Goal: Task Accomplishment & Management: Use online tool/utility

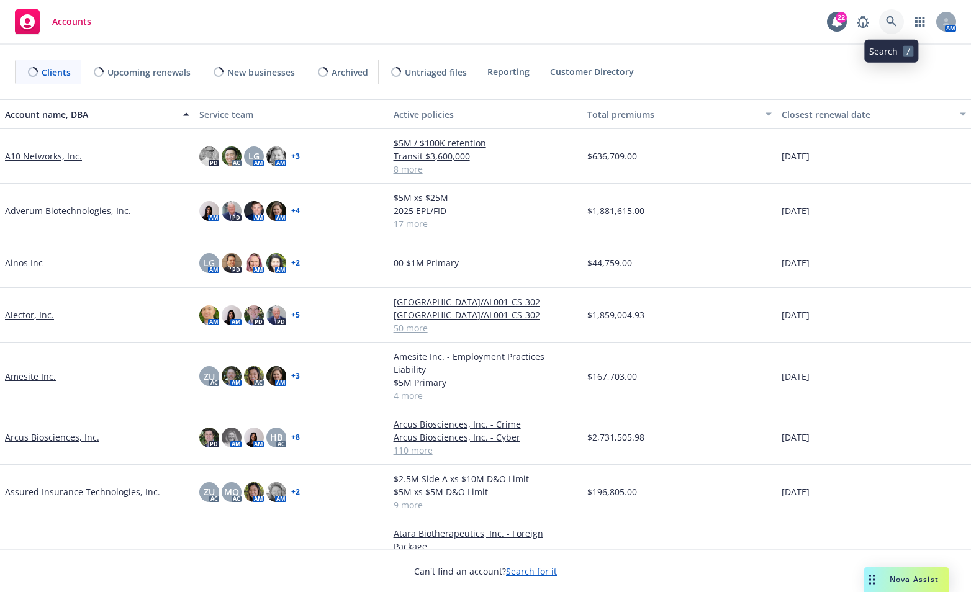
click at [889, 14] on link at bounding box center [891, 21] width 25 height 25
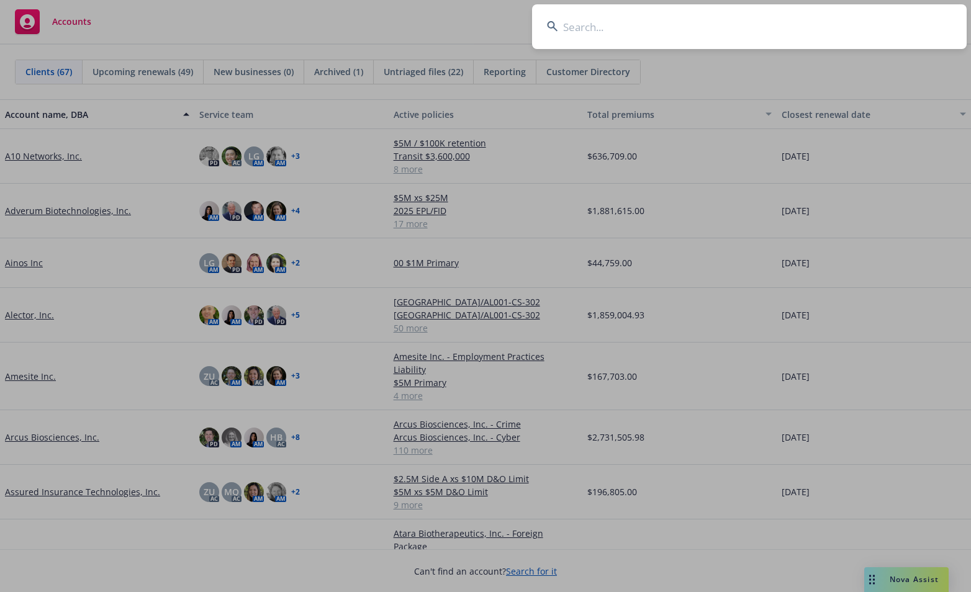
type input "c"
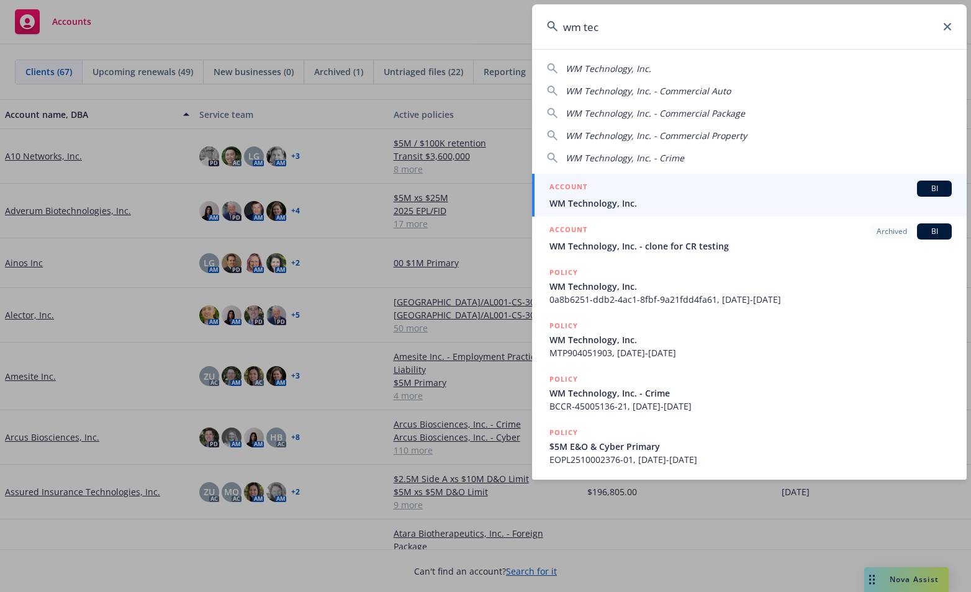
type input "wm tec"
click at [585, 204] on span "WM Technology, Inc." at bounding box center [750, 203] width 402 height 13
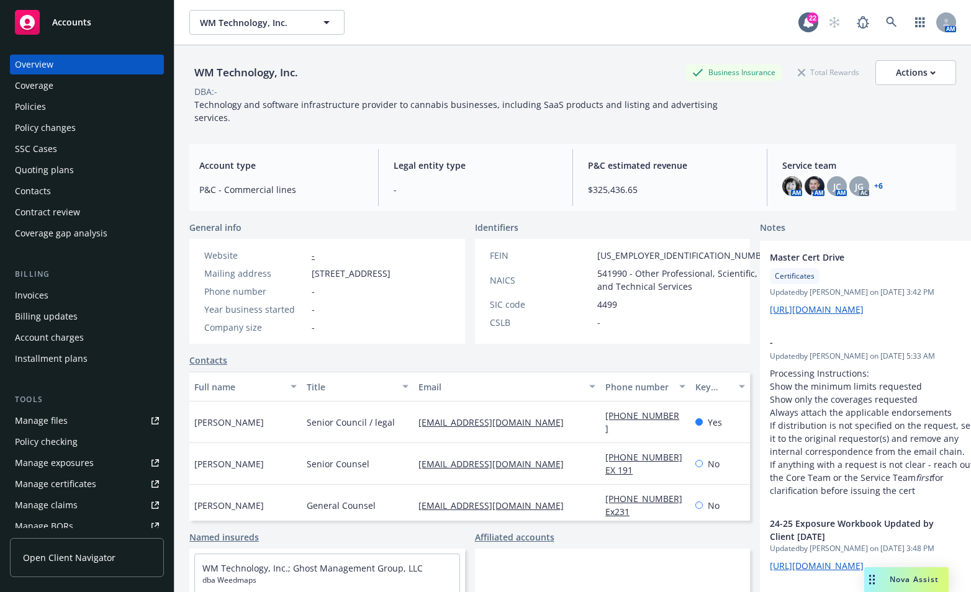
click at [17, 109] on div "Policies" at bounding box center [30, 107] width 31 height 20
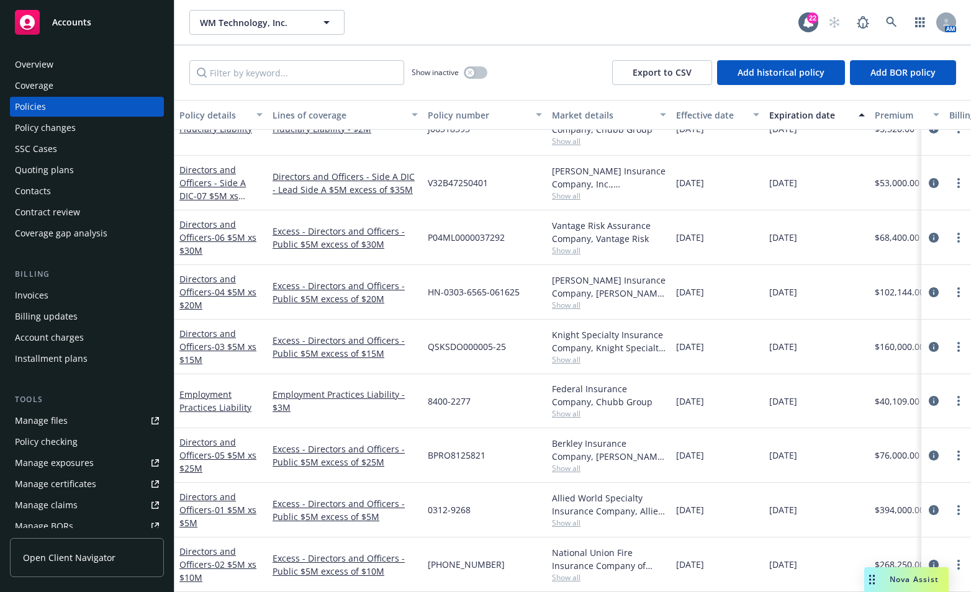
scroll to position [586, 0]
click at [209, 554] on link "Directors and Officers - 02 $5M xs $10M" at bounding box center [217, 564] width 77 height 38
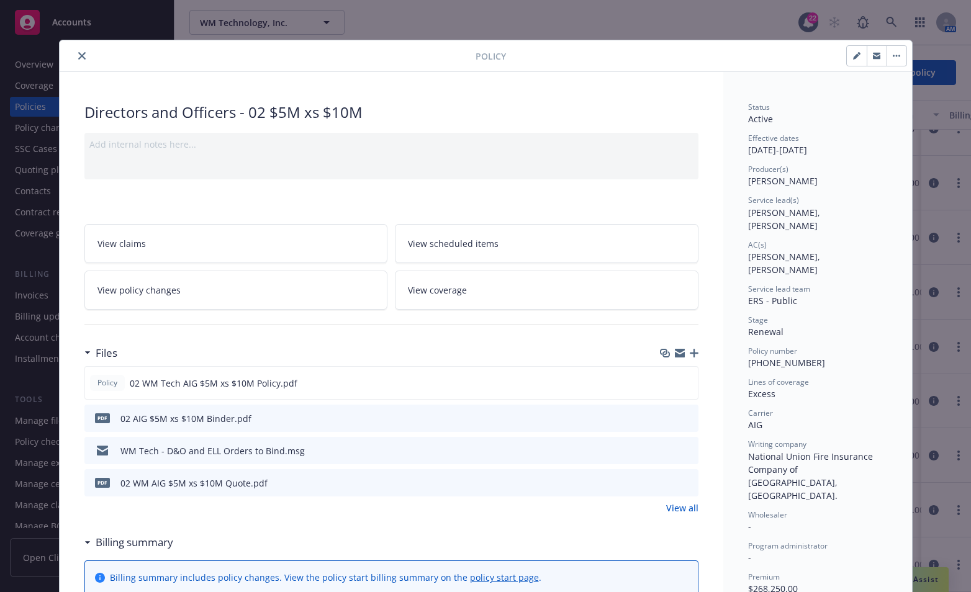
click at [690, 351] on icon "button" at bounding box center [693, 353] width 9 height 9
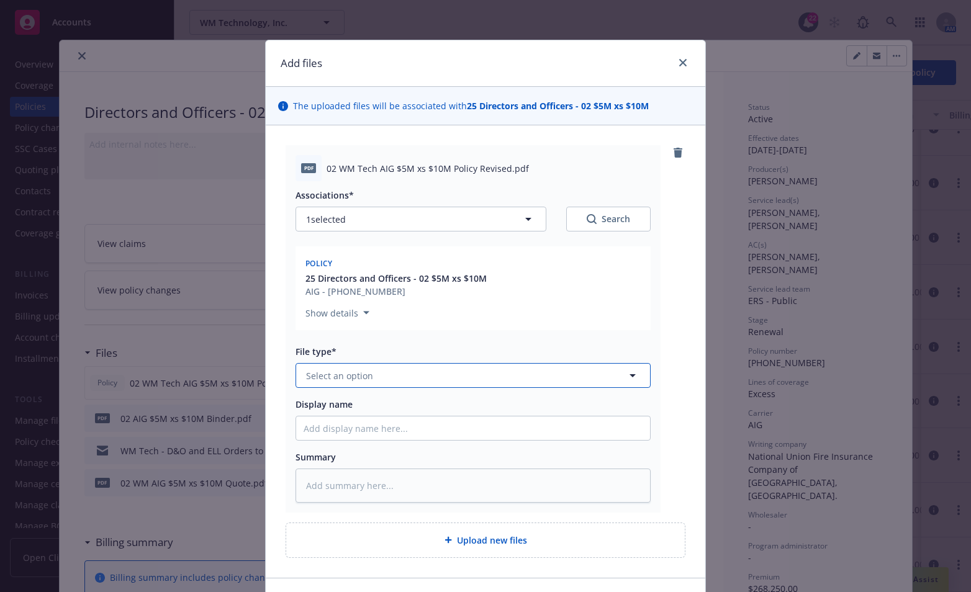
click at [456, 377] on button "Select an option" at bounding box center [472, 375] width 355 height 25
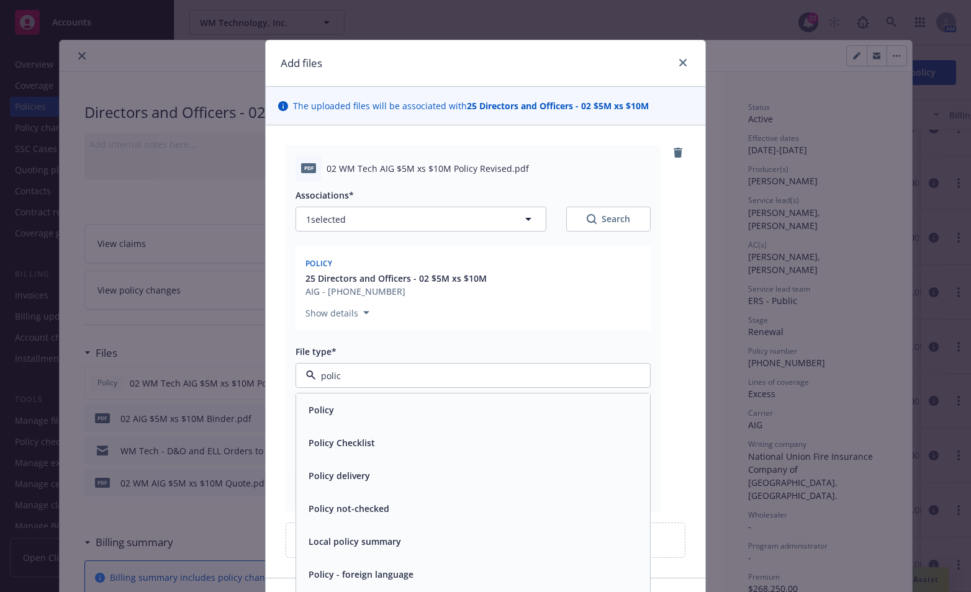
type input "policy"
click at [393, 413] on div "Policy" at bounding box center [472, 410] width 339 height 18
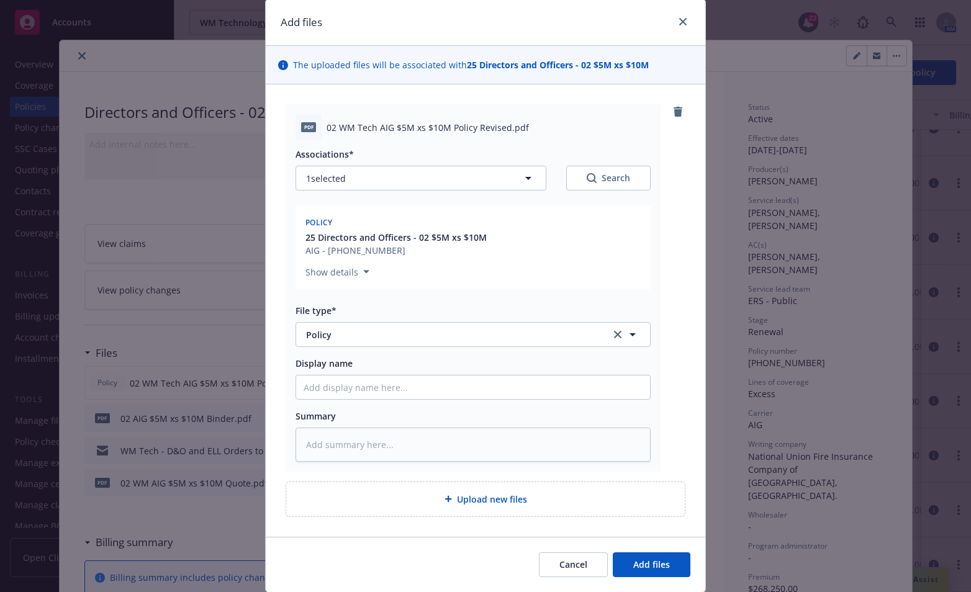
scroll to position [79, 0]
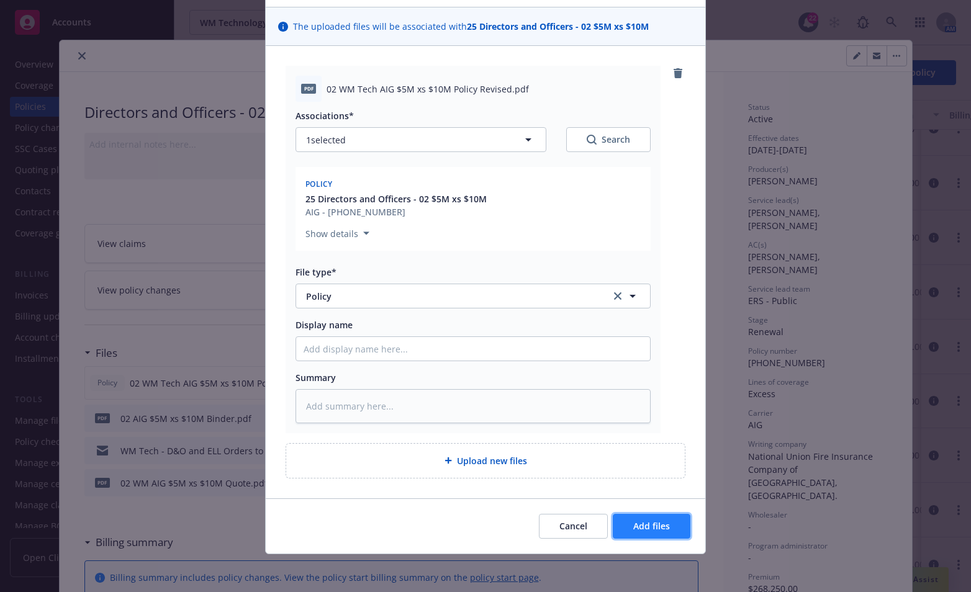
click at [649, 526] on span "Add files" at bounding box center [651, 526] width 37 height 12
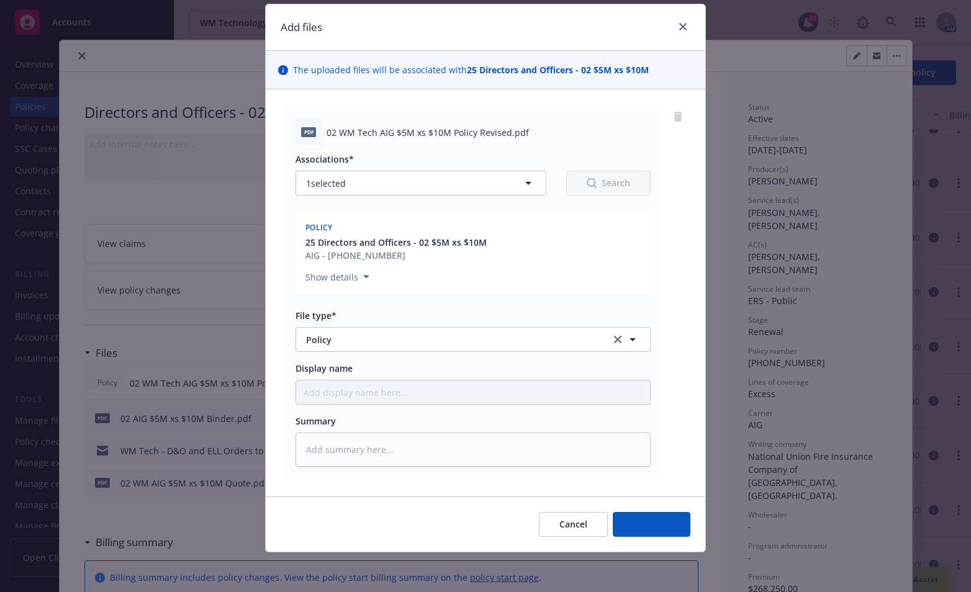
scroll to position [35, 0]
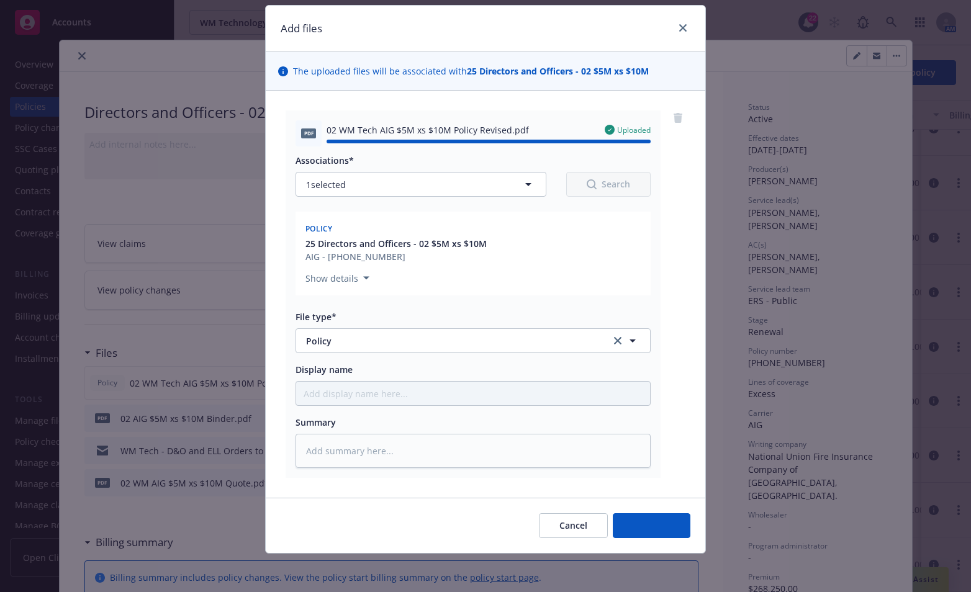
type textarea "x"
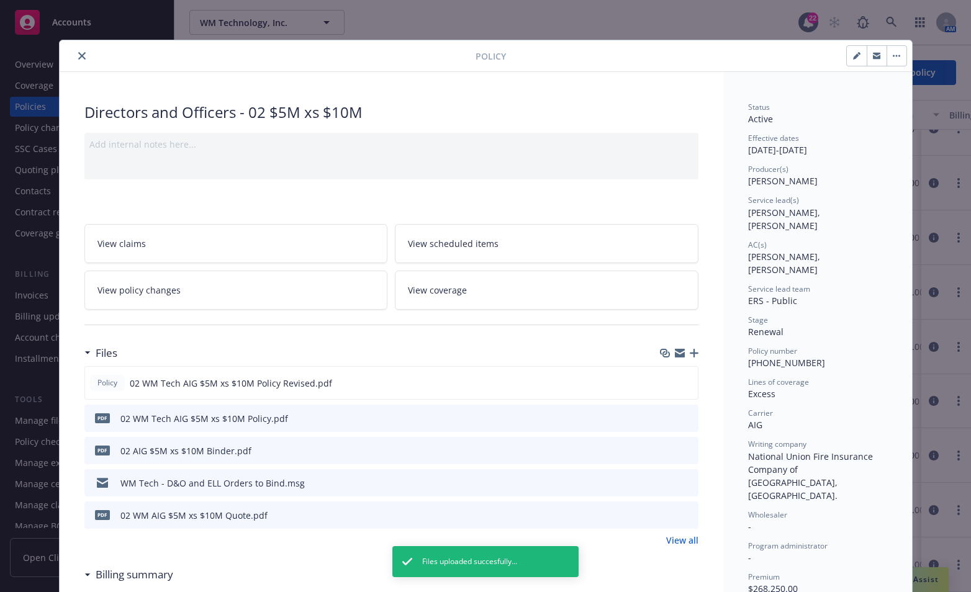
click at [668, 539] on link "View all" at bounding box center [682, 540] width 32 height 13
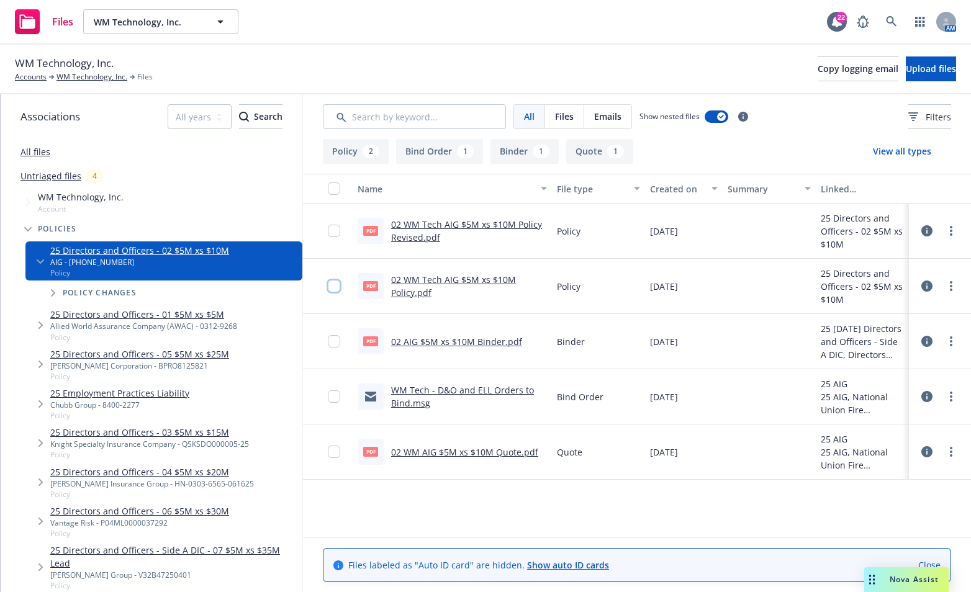
click at [333, 284] on input "checkbox" at bounding box center [334, 286] width 12 height 12
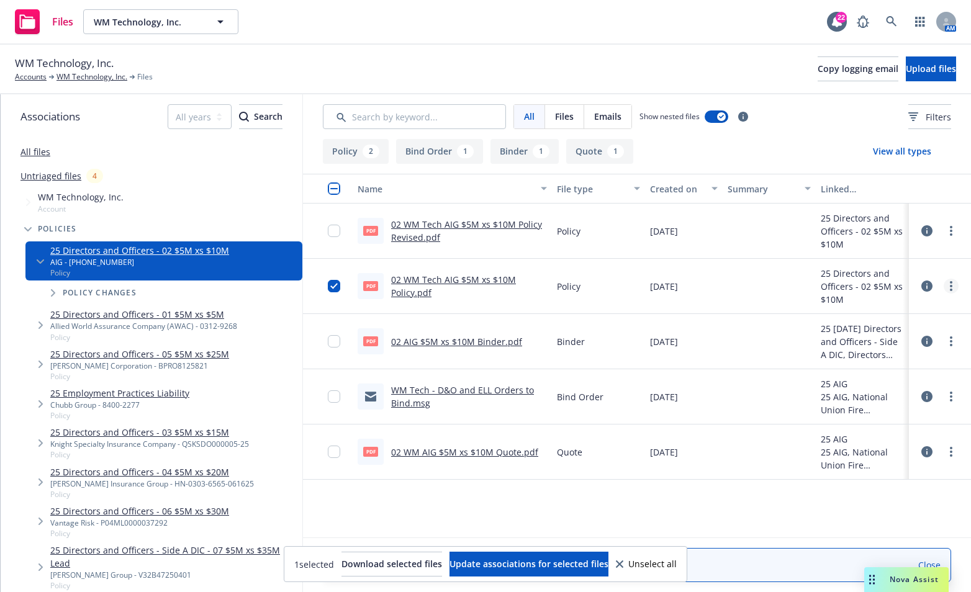
click at [953, 283] on link "more" at bounding box center [950, 286] width 15 height 15
click at [858, 307] on link "Archive" at bounding box center [895, 311] width 123 height 25
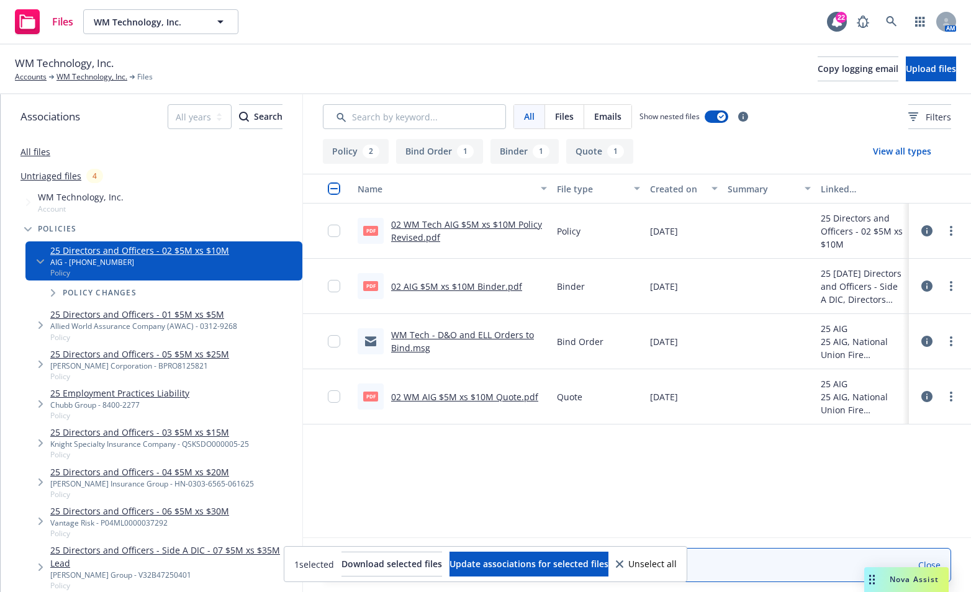
click at [427, 498] on div "Name File type Created on Summary Linked associations pdf 02 WM Tech AIG $5M xs…" at bounding box center [637, 356] width 668 height 364
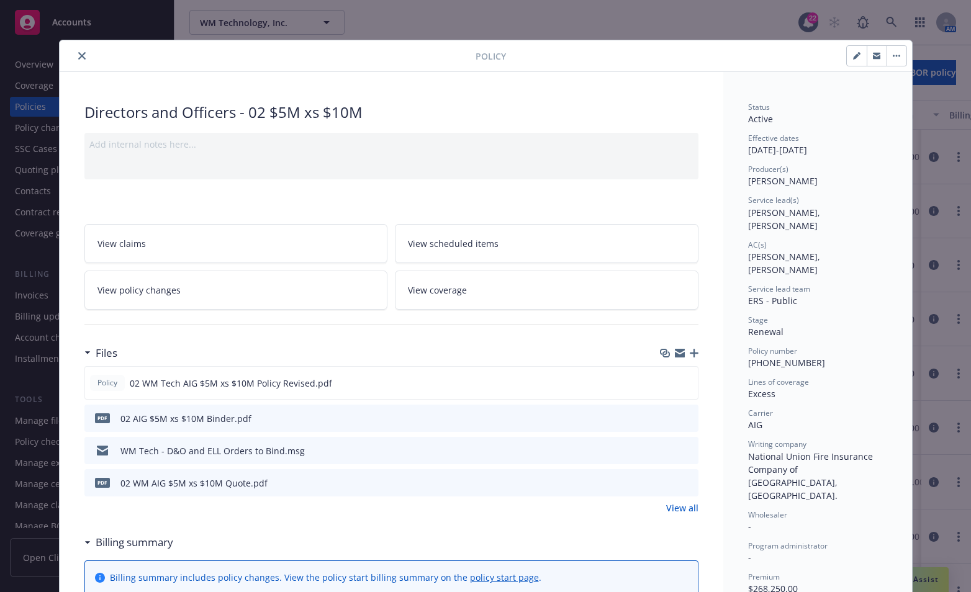
click at [74, 53] on button "close" at bounding box center [81, 55] width 15 height 15
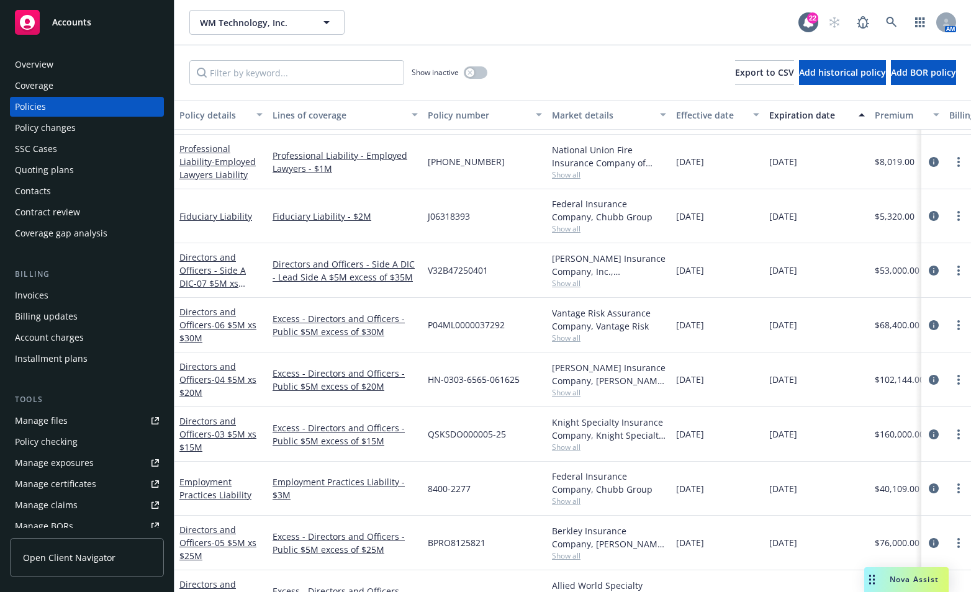
scroll to position [583, 0]
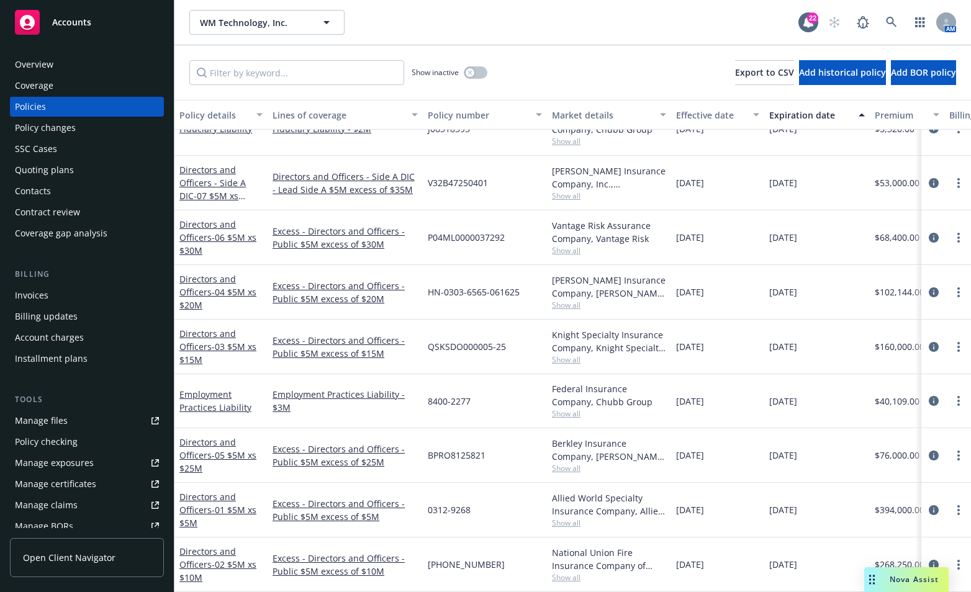
click at [516, 39] on div "WM Technology, Inc. WM Technology, Inc. 22 AM" at bounding box center [572, 22] width 796 height 45
click at [894, 18] on icon at bounding box center [891, 22] width 11 height 11
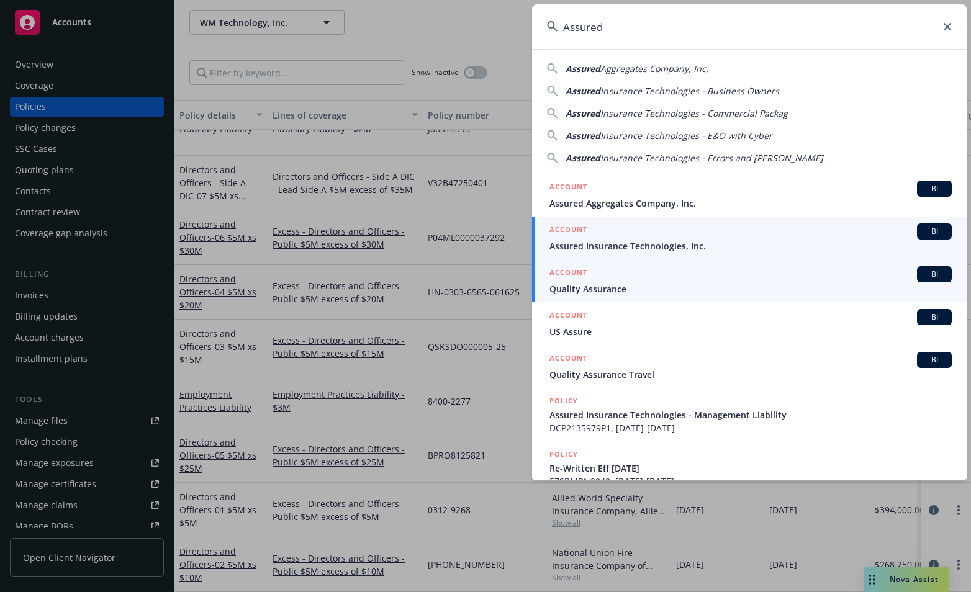
type input "Assured"
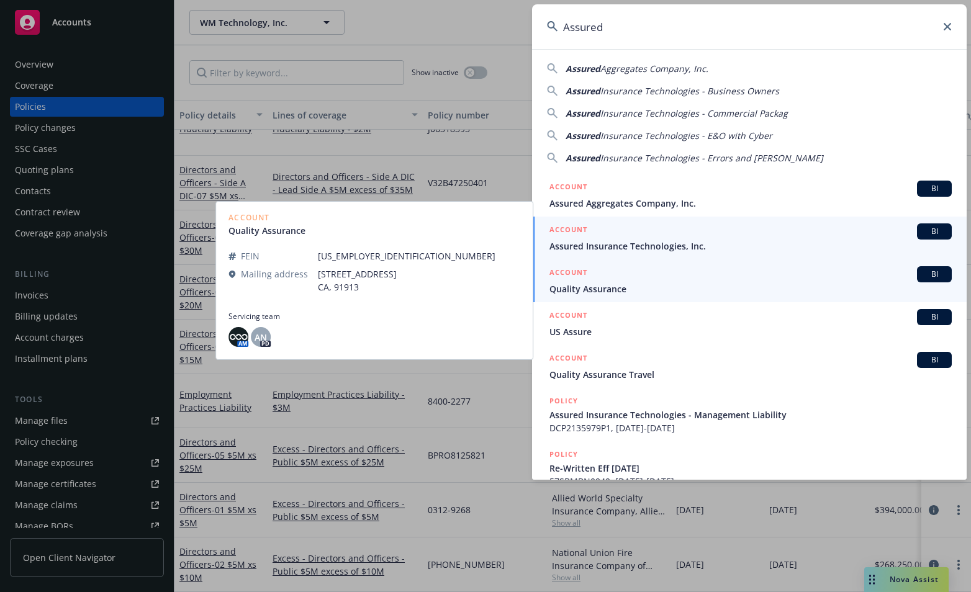
click at [585, 251] on span "Assured Insurance Technologies, Inc." at bounding box center [750, 246] width 402 height 13
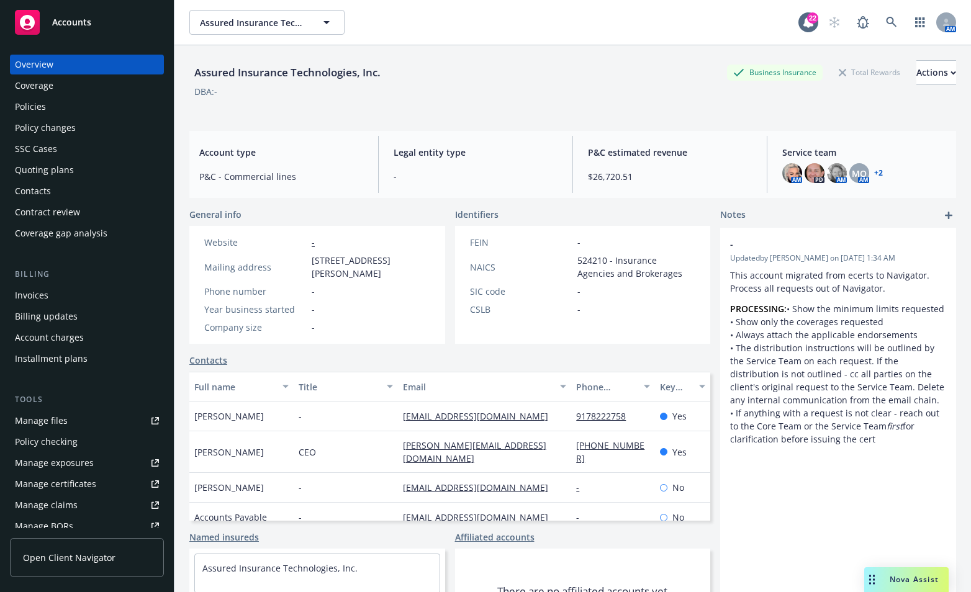
click at [23, 110] on div "Policies" at bounding box center [30, 107] width 31 height 20
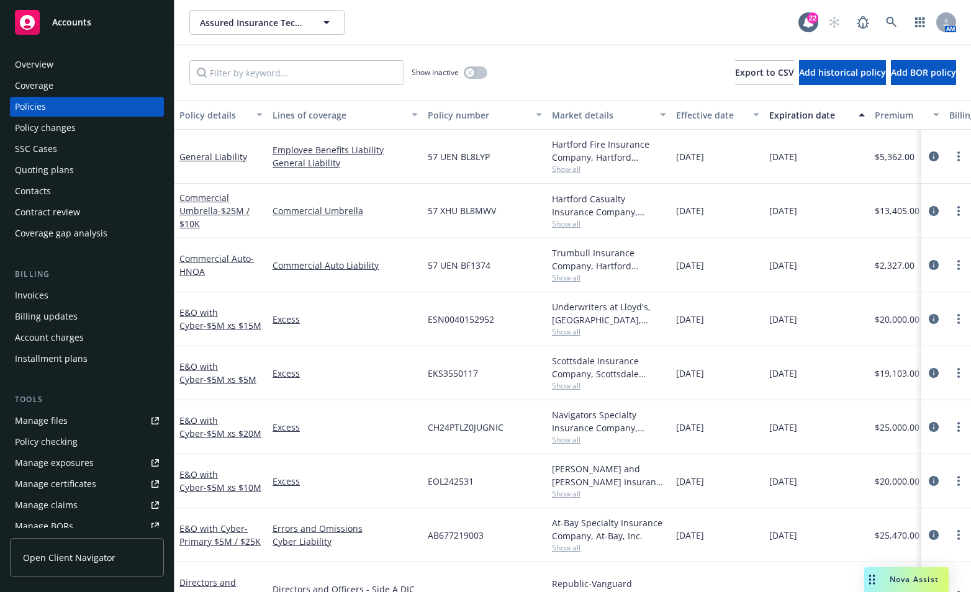
click at [37, 169] on div "Quoting plans" at bounding box center [44, 170] width 59 height 20
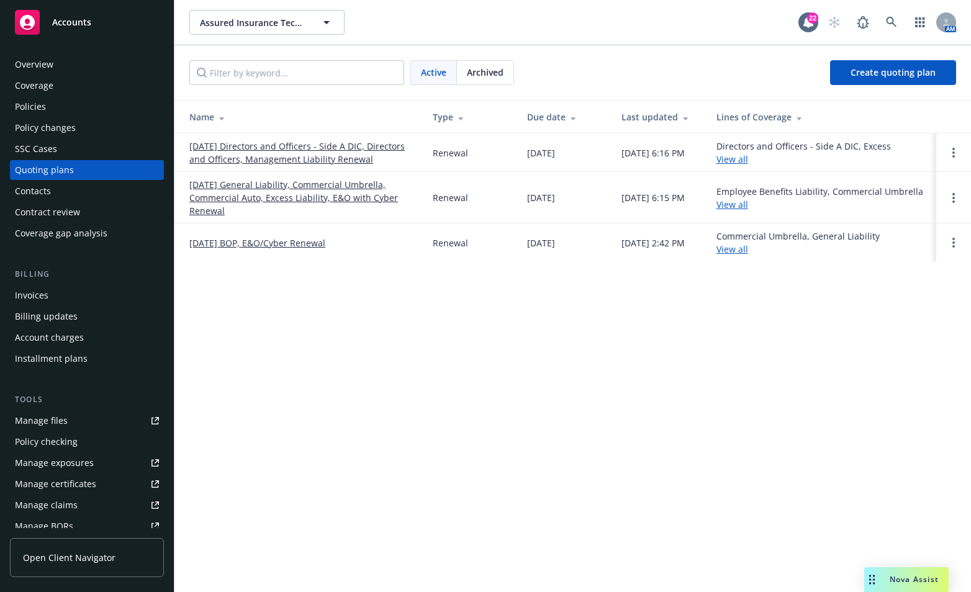
click at [228, 150] on link "12/20/25 Directors and Officers - Side A DIC, Directors and Officers, Managemen…" at bounding box center [300, 153] width 223 height 26
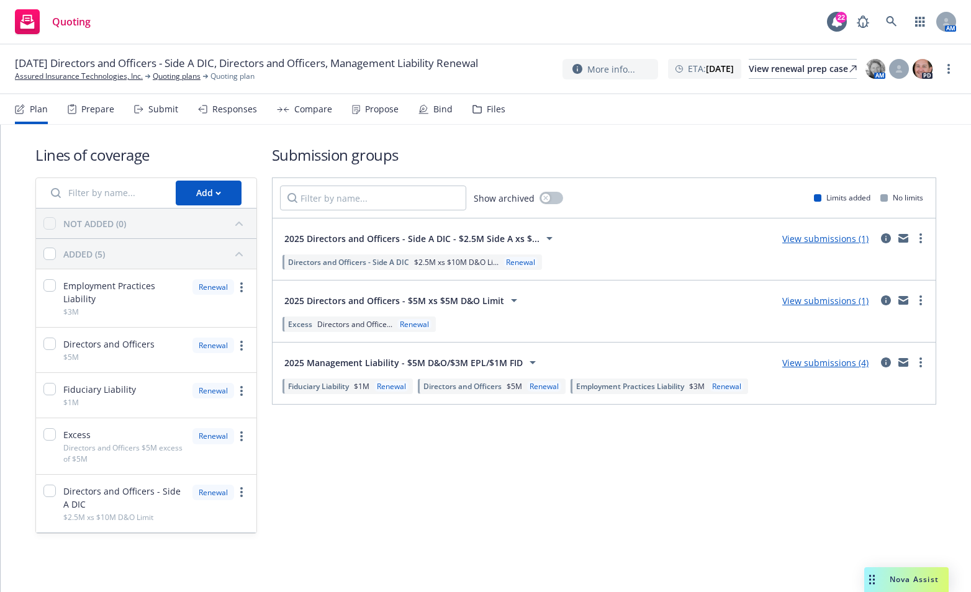
click at [858, 363] on link "View submissions (4)" at bounding box center [825, 363] width 86 height 12
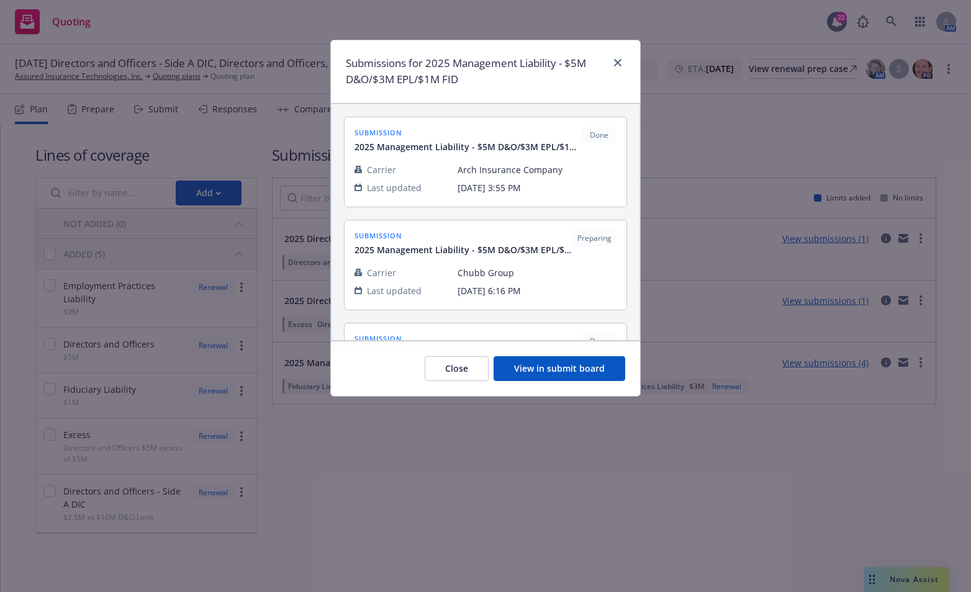
click at [591, 374] on button "View in submit board" at bounding box center [559, 368] width 132 height 25
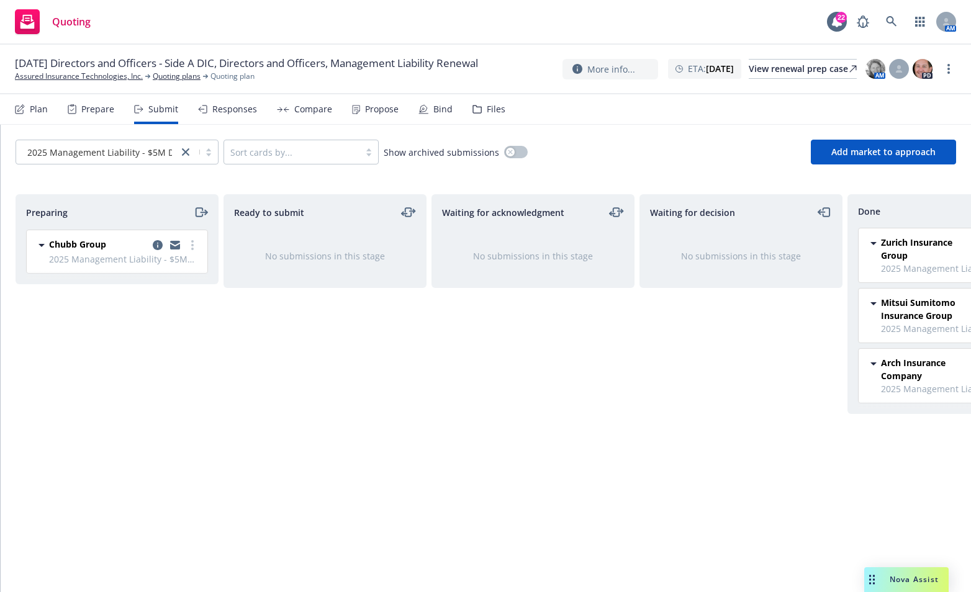
drag, startPoint x: 294, startPoint y: 367, endPoint x: 356, endPoint y: 352, distance: 63.8
click at [306, 364] on div "Ready to submit No submissions in this stage" at bounding box center [324, 380] width 203 height 372
click at [863, 150] on span "Add market to approach" at bounding box center [883, 152] width 104 height 12
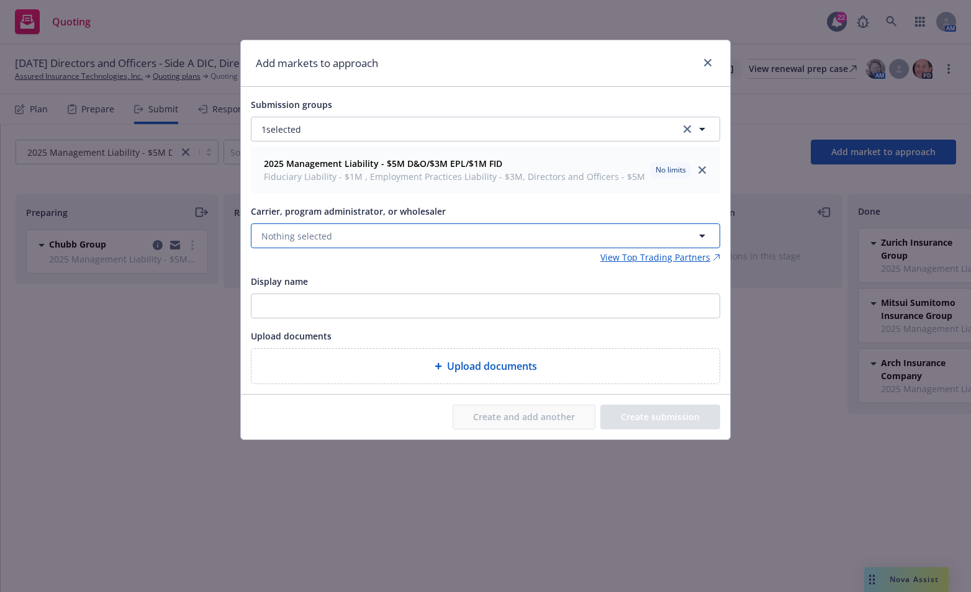
click at [361, 235] on button "Nothing selected" at bounding box center [485, 235] width 469 height 25
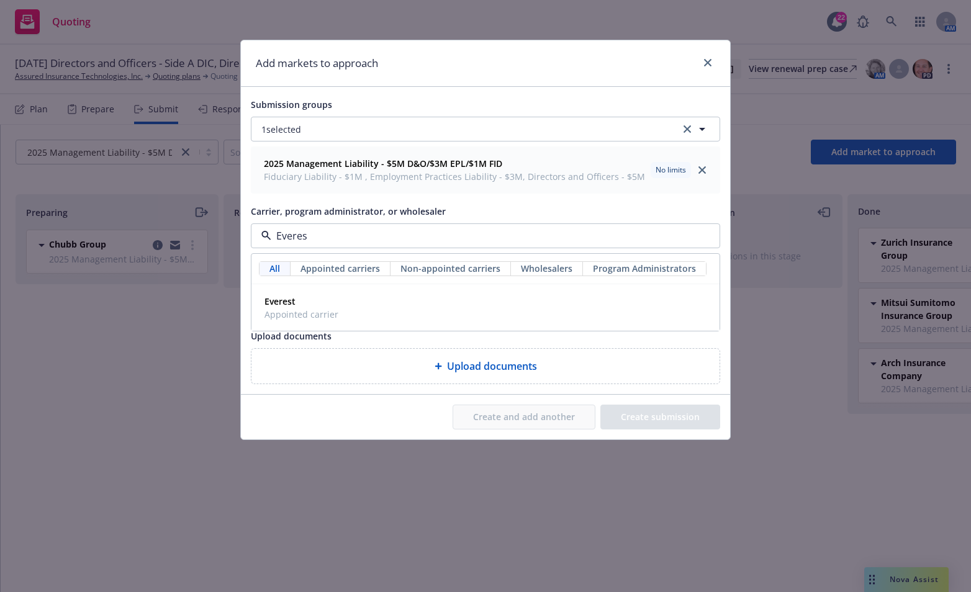
type input "Everest"
click at [295, 308] on span "Appointed carrier" at bounding box center [301, 314] width 74 height 13
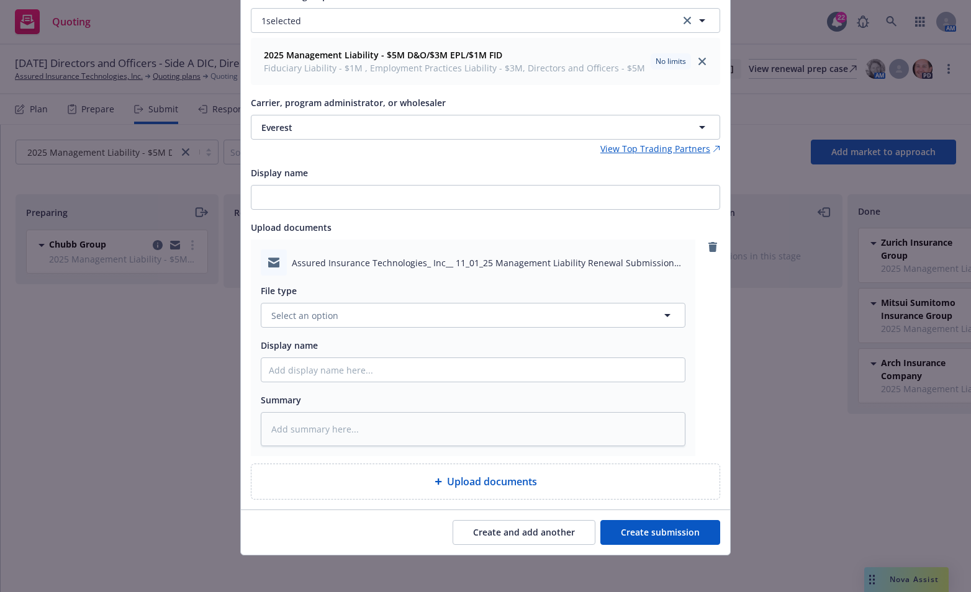
scroll to position [110, 0]
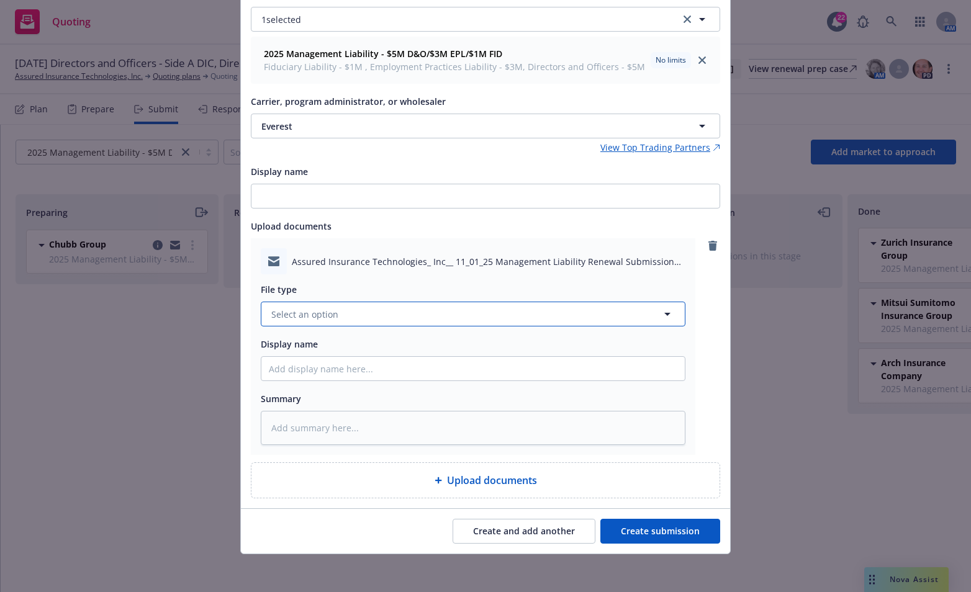
click at [521, 310] on button "Select an option" at bounding box center [473, 314] width 424 height 25
type input "submission"
click at [515, 351] on div "Submission" at bounding box center [473, 348] width 408 height 18
click at [650, 531] on button "Create submission" at bounding box center [660, 531] width 120 height 25
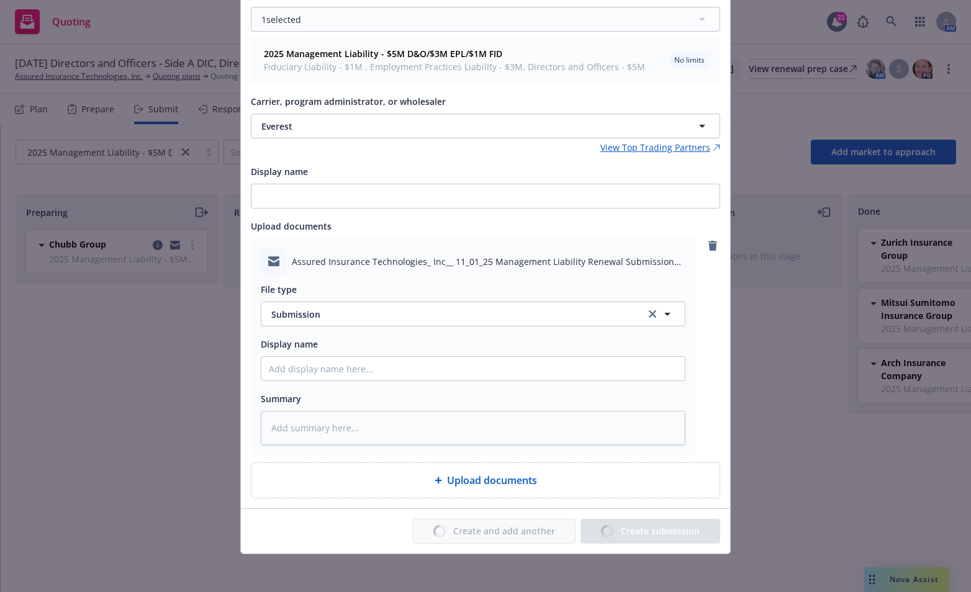
type textarea "x"
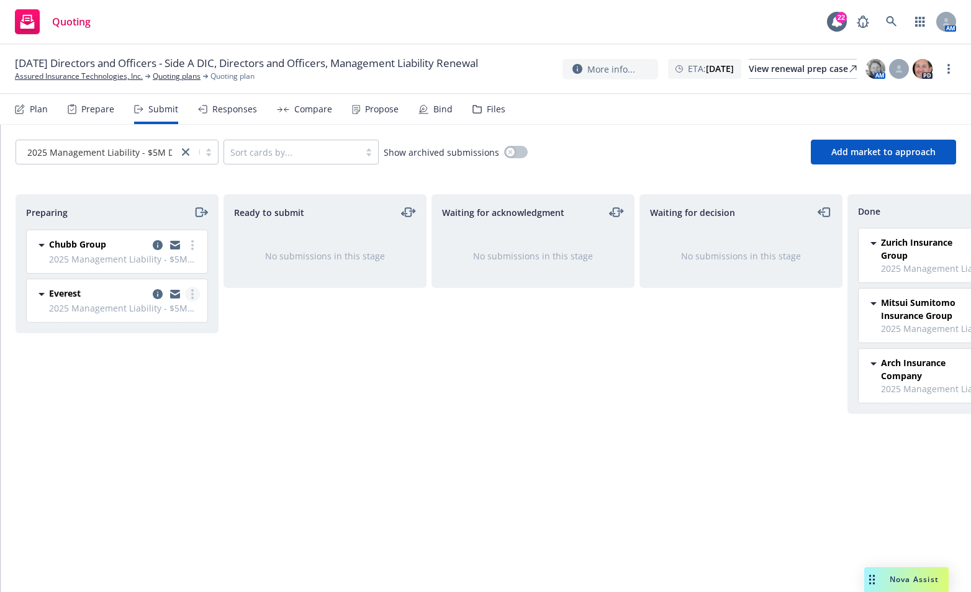
click at [192, 290] on circle "more" at bounding box center [192, 290] width 2 height 2
click at [156, 397] on span "Add accepted decision" at bounding box center [138, 393] width 124 height 12
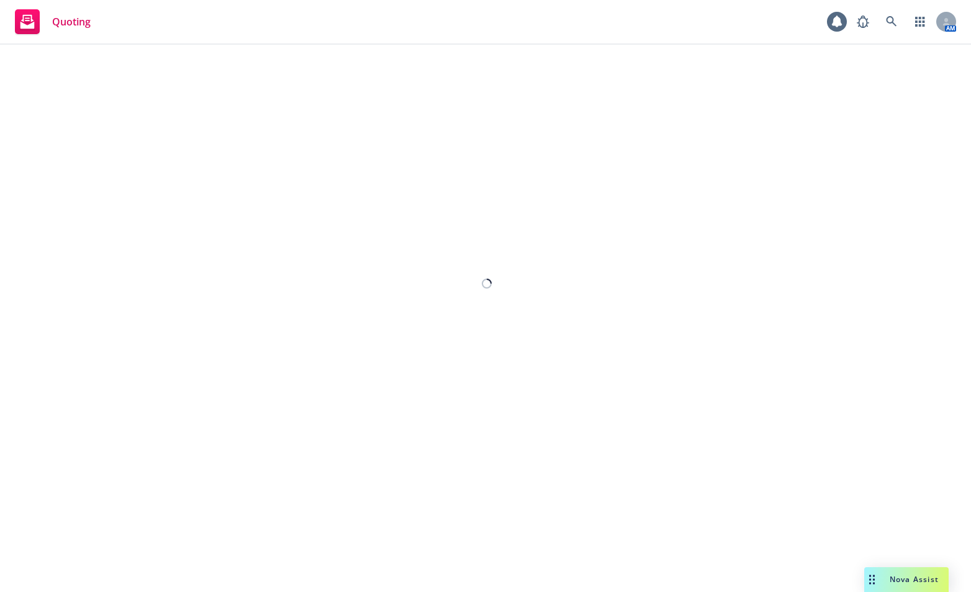
select select "12"
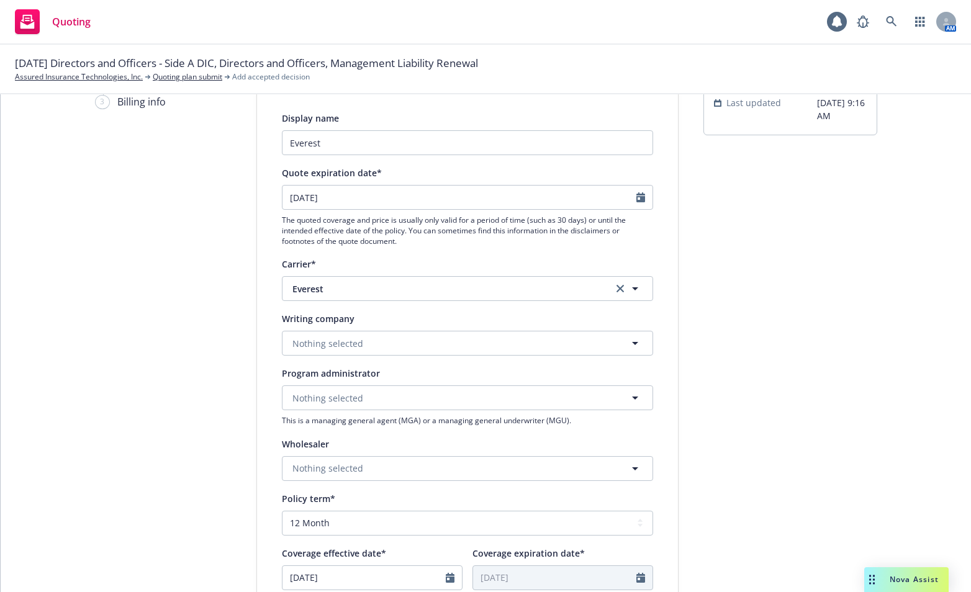
scroll to position [124, 0]
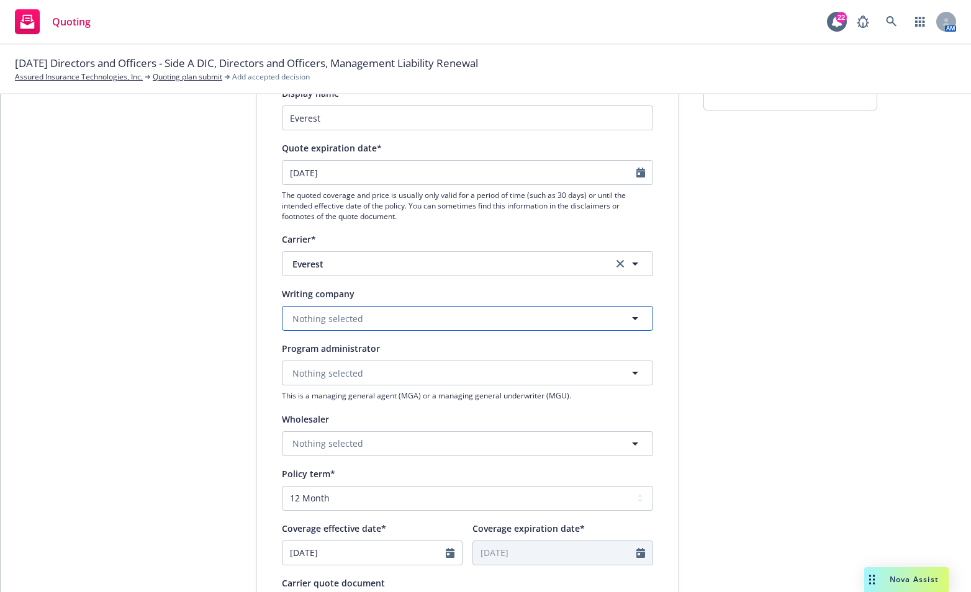
click at [463, 317] on button "Nothing selected" at bounding box center [467, 318] width 371 height 25
drag, startPoint x: 135, startPoint y: 389, endPoint x: 192, endPoint y: 369, distance: 60.4
click at [135, 389] on div "1 Quote initiation 2 Coverage selection 3 Billing info" at bounding box center [163, 436] width 137 height 832
click at [159, 272] on div "1 Quote initiation 2 Coverage selection 3 Billing info" at bounding box center [163, 436] width 137 height 832
click at [292, 319] on span "Nothing selected" at bounding box center [327, 318] width 71 height 13
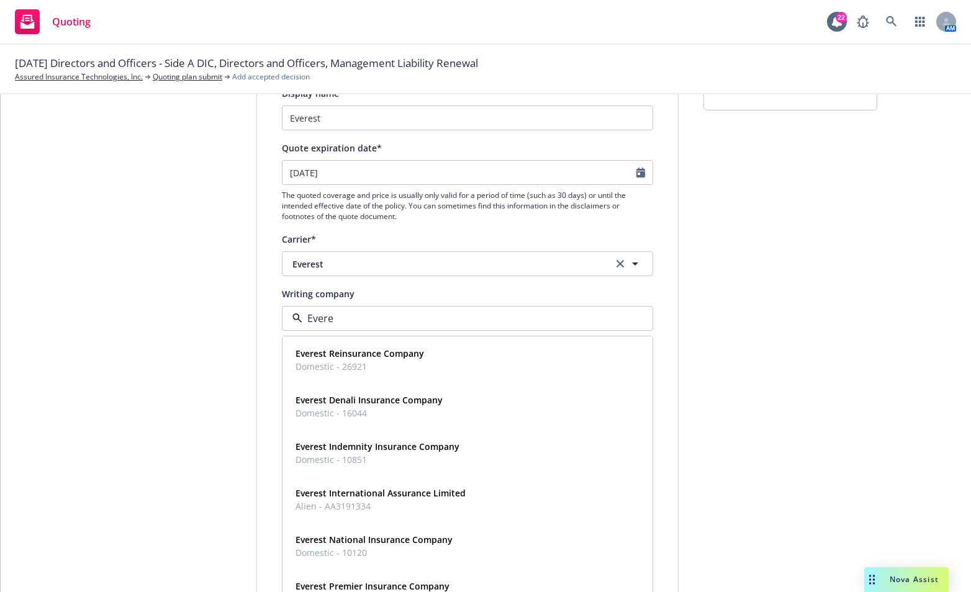
type input "Everes"
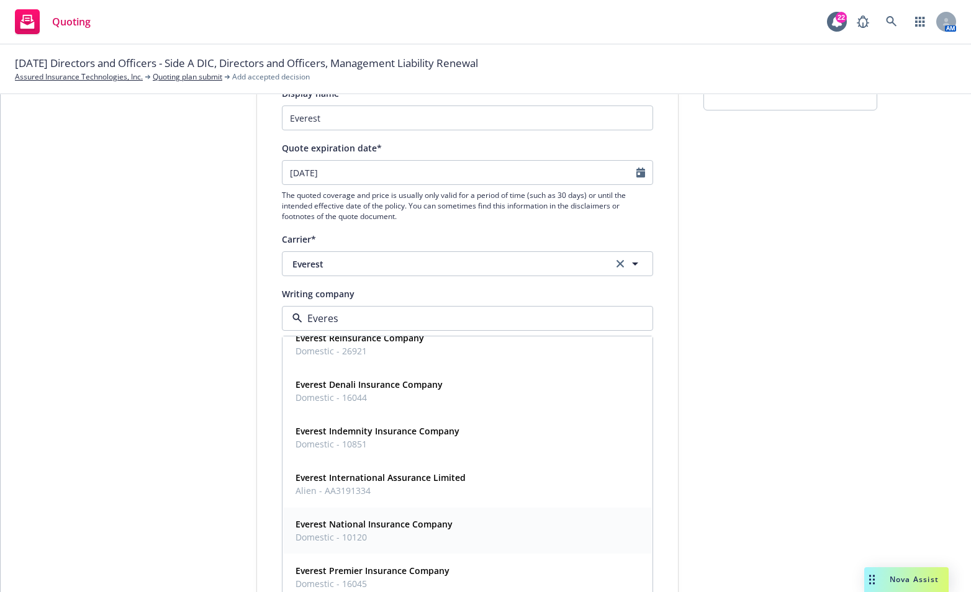
click at [412, 527] on strong "Everest National Insurance Company" at bounding box center [373, 524] width 157 height 12
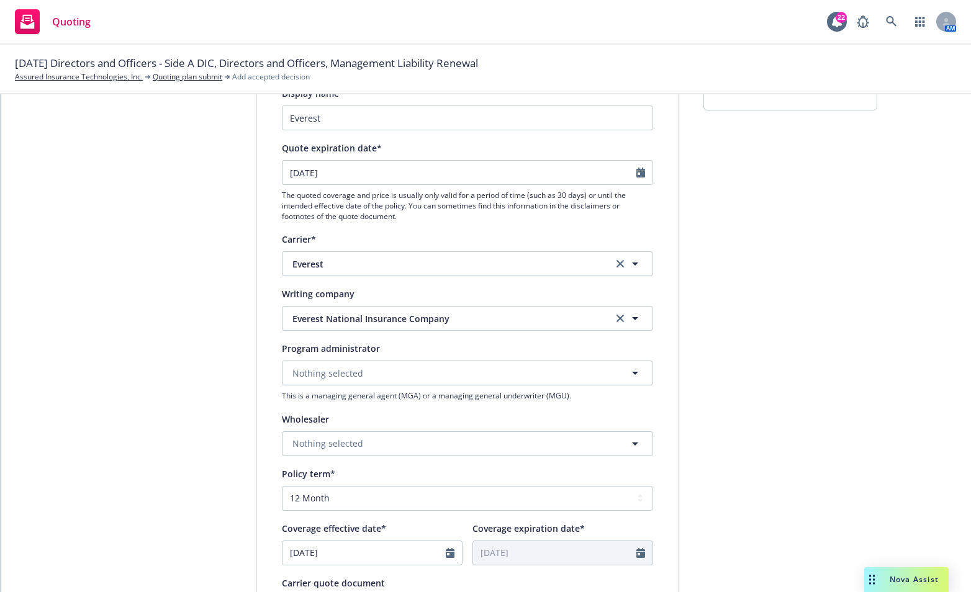
click at [184, 207] on div "1 Quote initiation 2 Coverage selection 3 Billing info" at bounding box center [163, 436] width 137 height 832
drag, startPoint x: 179, startPoint y: 354, endPoint x: 240, endPoint y: 271, distance: 102.5
click at [179, 354] on div "1 Quote initiation 2 Coverage selection 3 Billing info" at bounding box center [163, 436] width 137 height 832
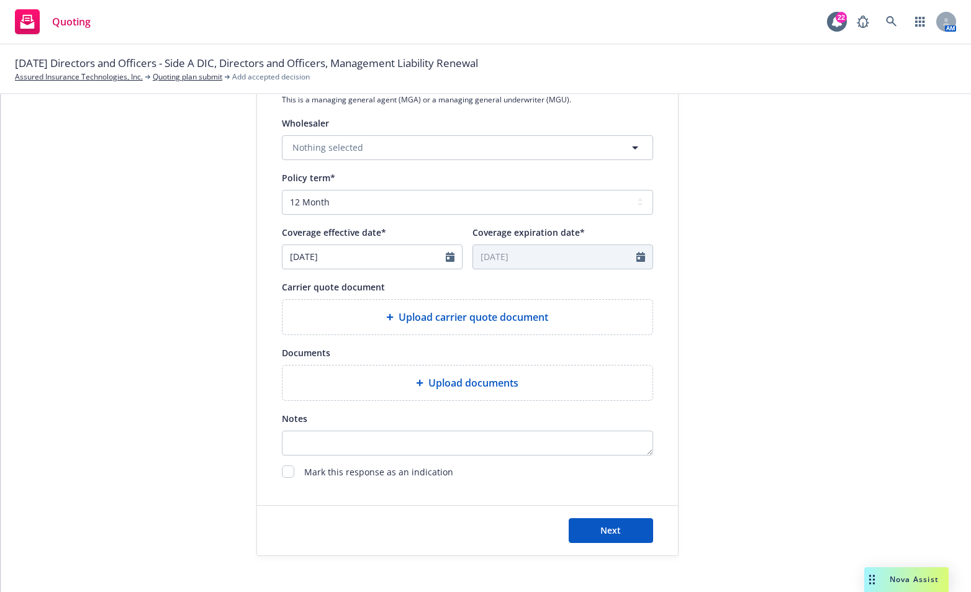
scroll to position [432, 0]
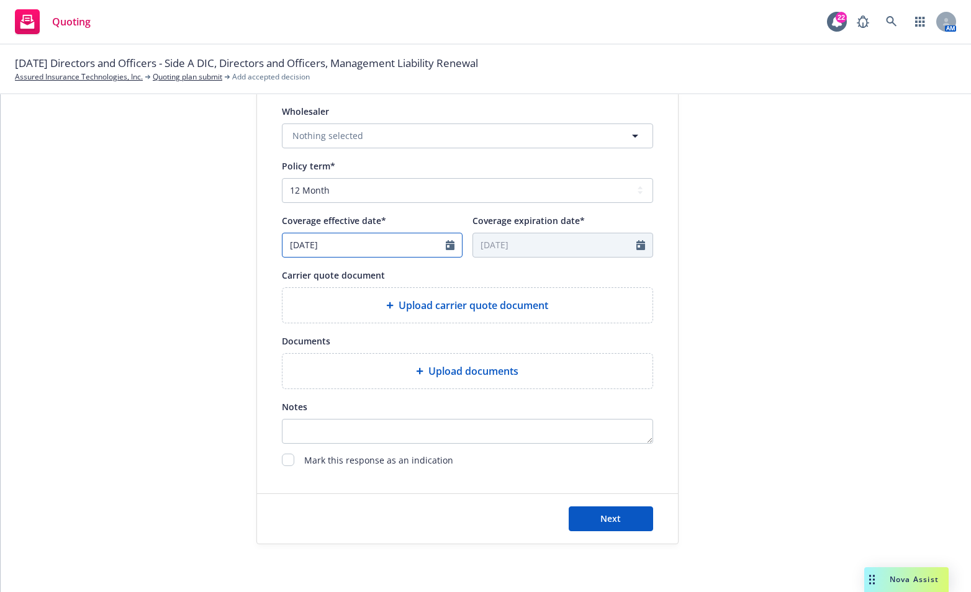
click at [446, 244] on icon "Calendar" at bounding box center [450, 245] width 9 height 10
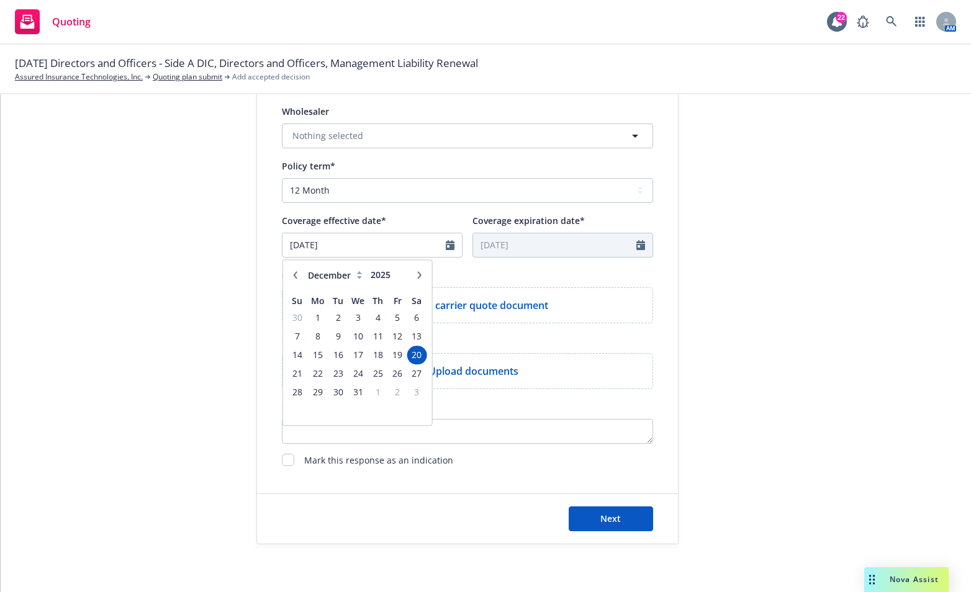
click at [293, 277] on icon "button" at bounding box center [295, 274] width 4 height 7
select select "11"
click at [408, 320] on span "1" at bounding box center [416, 318] width 17 height 16
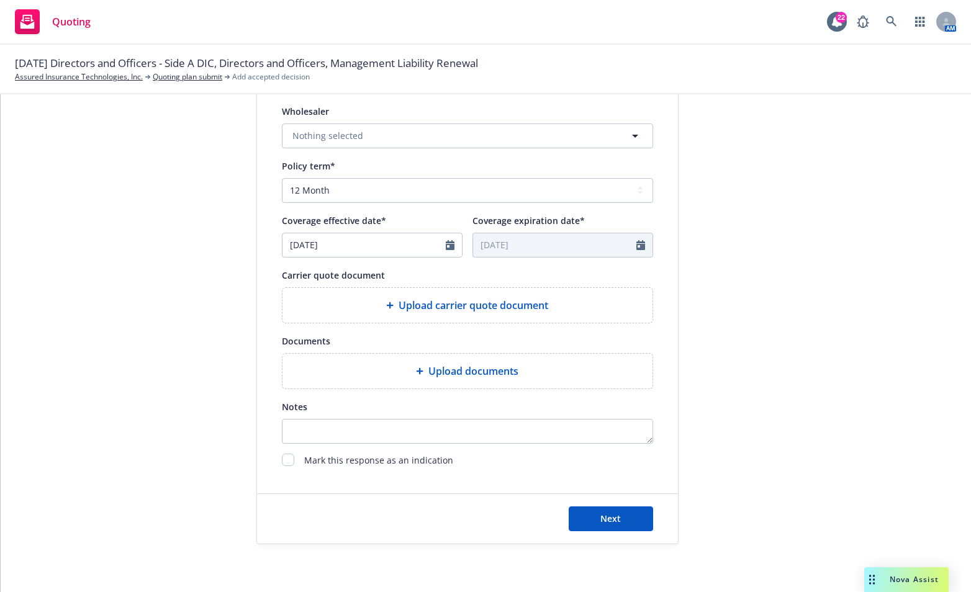
type input "11/01/2025"
type input "11/01/2026"
click at [213, 331] on div "1 Quote initiation 2 Coverage selection 3 Billing info" at bounding box center [163, 128] width 137 height 832
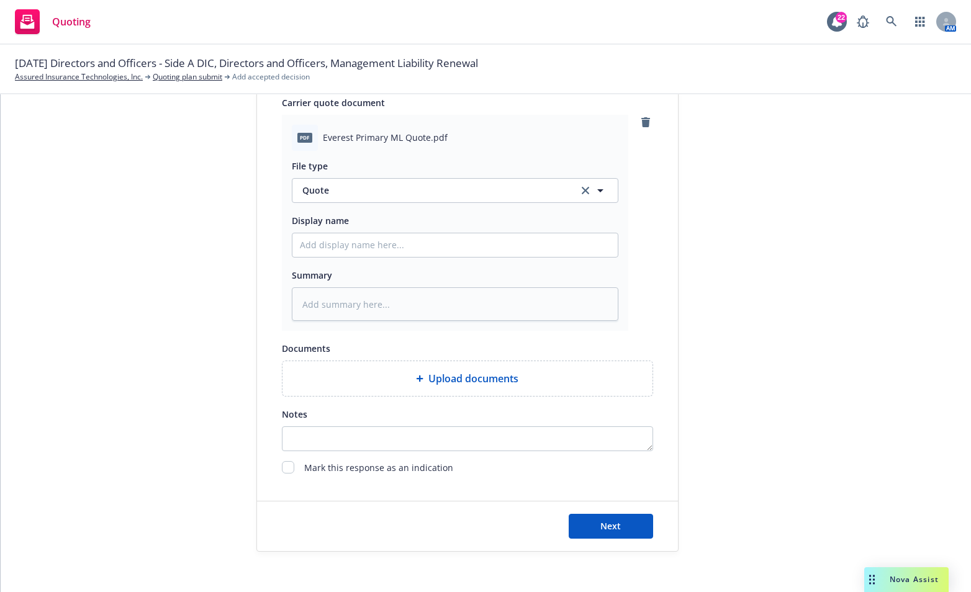
scroll to position [612, 0]
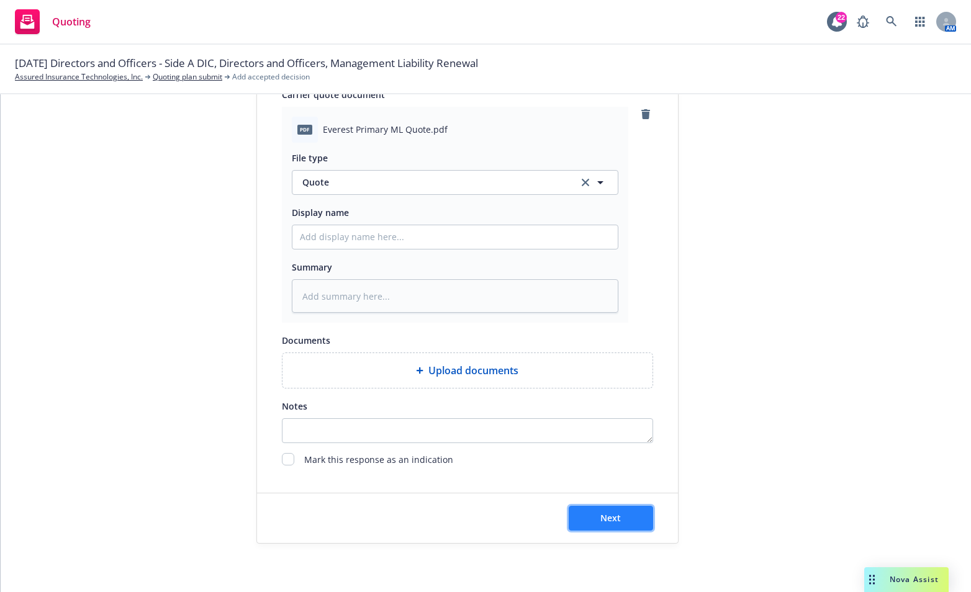
click at [609, 520] on span "Next" at bounding box center [610, 518] width 20 height 12
type textarea "x"
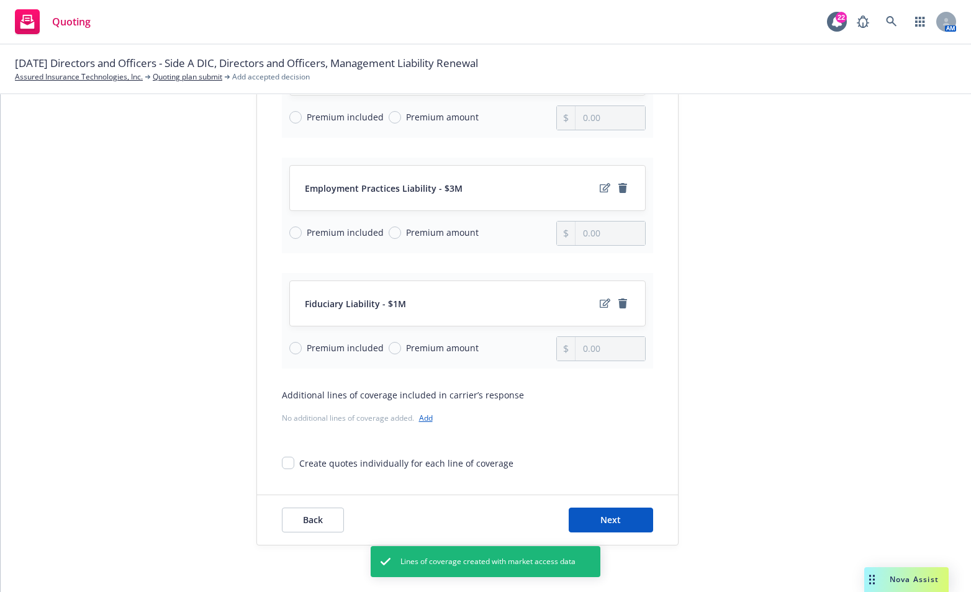
scroll to position [122, 0]
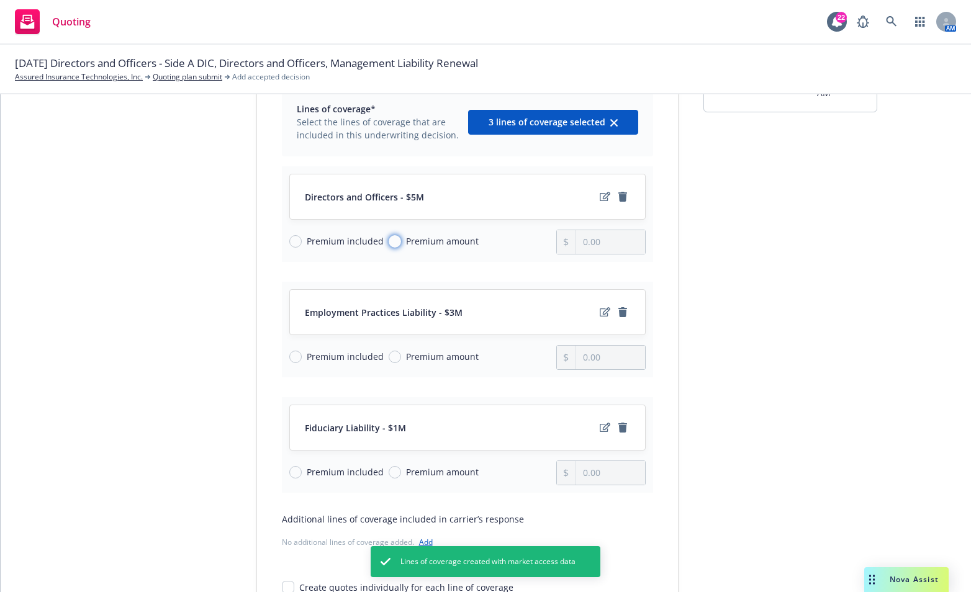
click at [388, 238] on input "Premium amount" at bounding box center [394, 241] width 12 height 12
radio input "true"
type input "0.00"
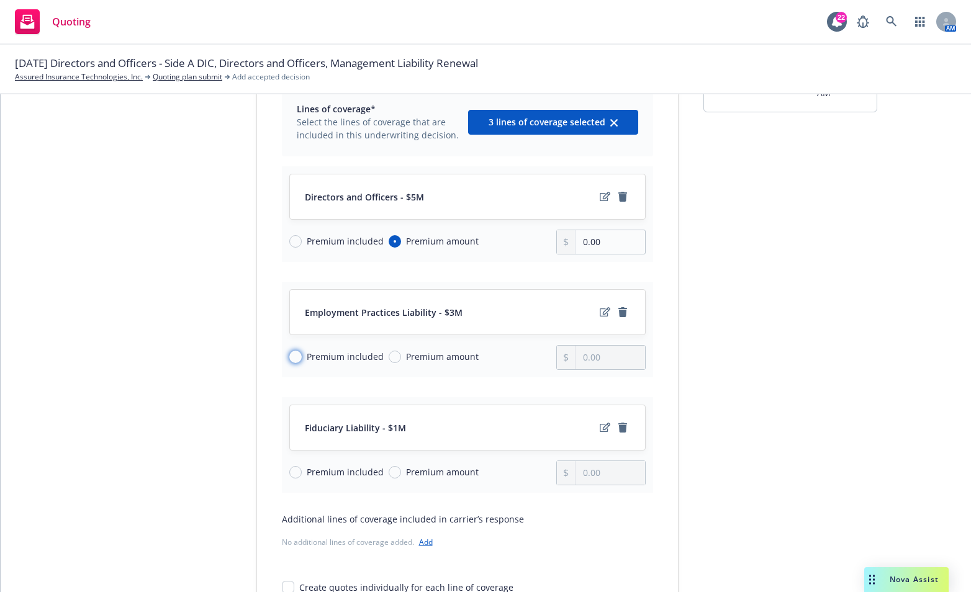
click at [292, 352] on input "Premium included" at bounding box center [295, 357] width 12 height 12
radio input "true"
click at [289, 480] on div "Premium included Premium amount" at bounding box center [422, 472] width 267 height 25
click at [289, 466] on input "Premium included" at bounding box center [295, 472] width 12 height 12
radio input "true"
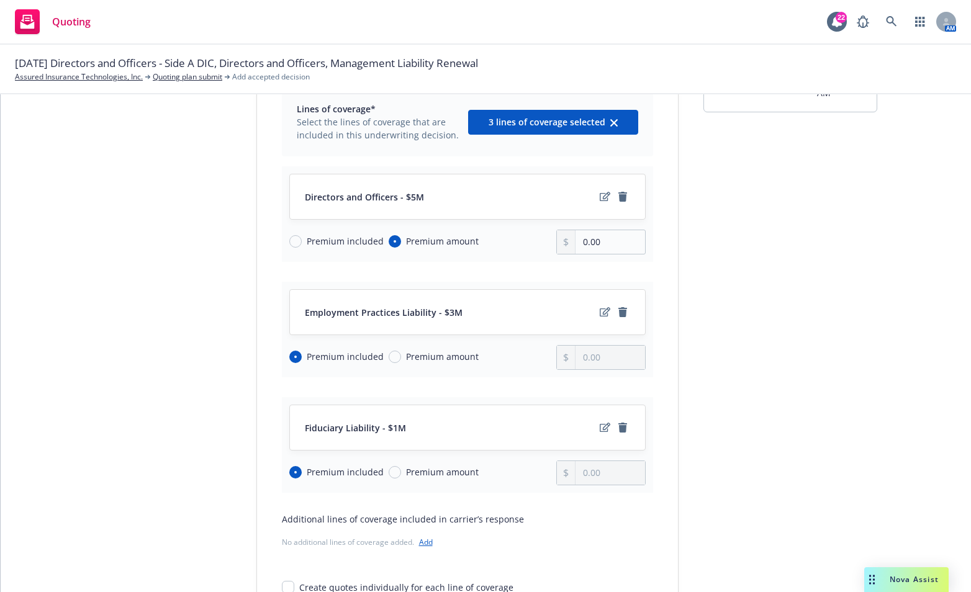
click at [72, 226] on div "Quote initiation 2 Coverage selection 3 Billing info Coverage selection Lines o…" at bounding box center [486, 346] width 940 height 648
click at [582, 236] on input "0.00" at bounding box center [609, 242] width 69 height 24
click at [123, 338] on div "Quote initiation 2 Coverage selection 3 Billing info" at bounding box center [163, 346] width 137 height 648
drag, startPoint x: 612, startPoint y: 239, endPoint x: 560, endPoint y: 240, distance: 52.8
click at [560, 240] on div "68.00" at bounding box center [600, 242] width 89 height 25
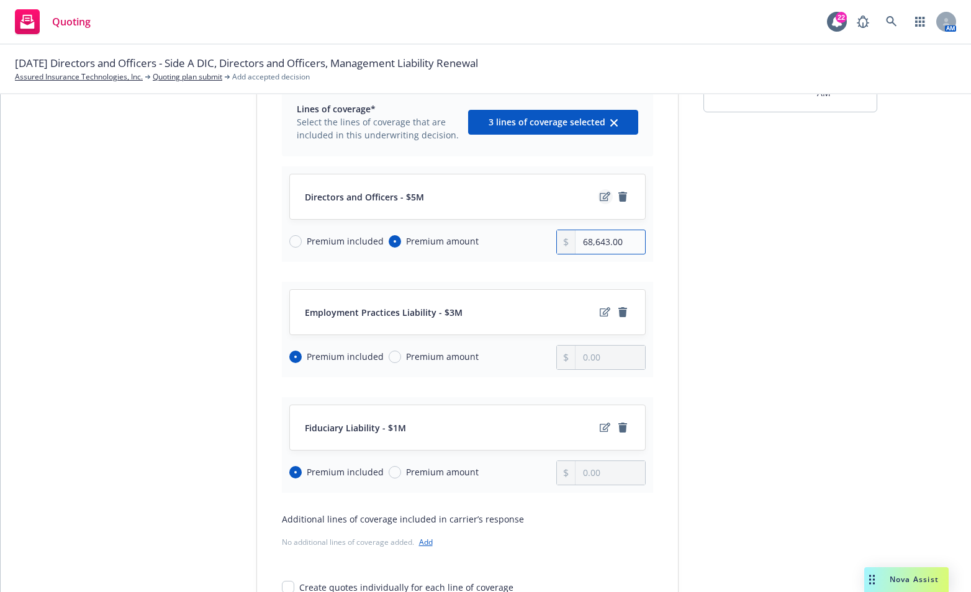
type input "68,643.00"
click at [599, 197] on icon "edit" at bounding box center [604, 196] width 11 height 9
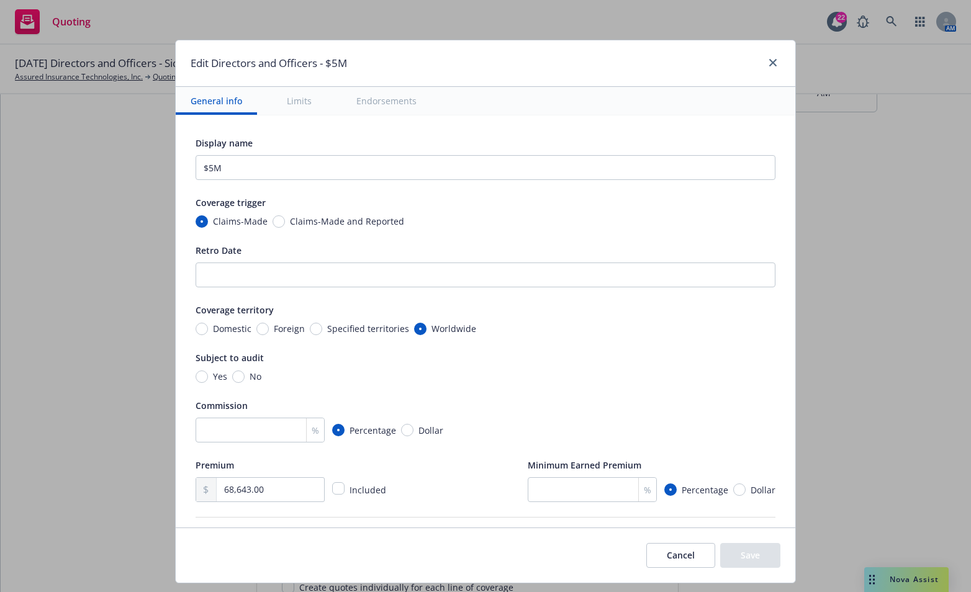
type textarea "x"
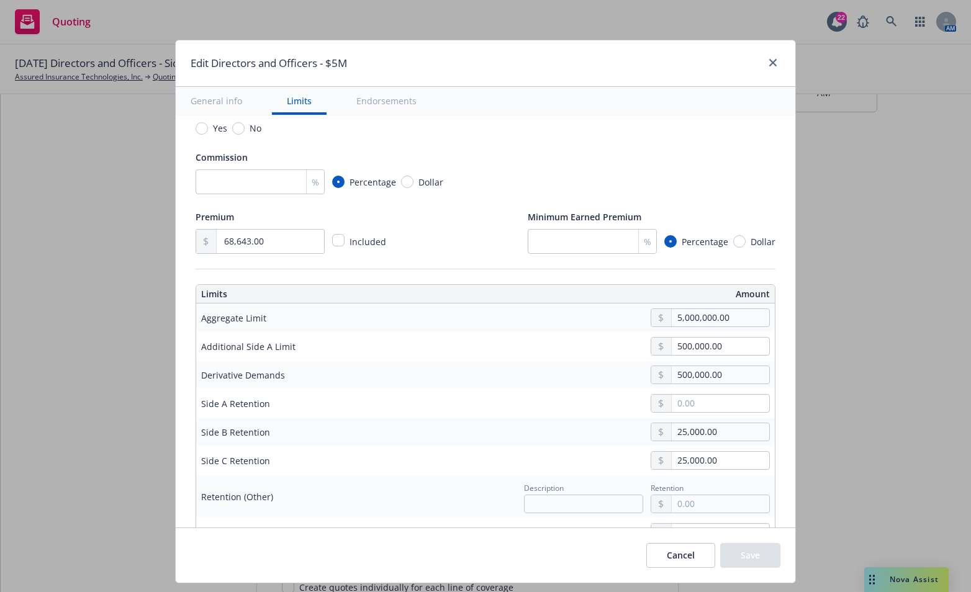
click at [324, 559] on div "Cancel Save" at bounding box center [485, 554] width 619 height 55
click at [725, 346] on input "500,000.00" at bounding box center [719, 346] width 97 height 17
drag, startPoint x: 725, startPoint y: 346, endPoint x: 671, endPoint y: 342, distance: 53.5
click at [671, 342] on input "500,000.00" at bounding box center [719, 346] width 97 height 17
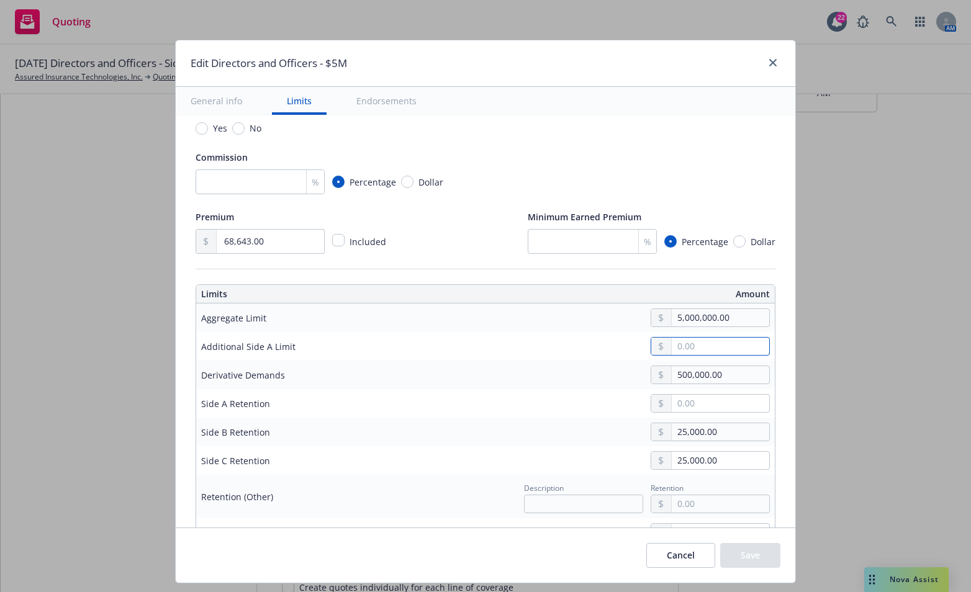
type textarea "x"
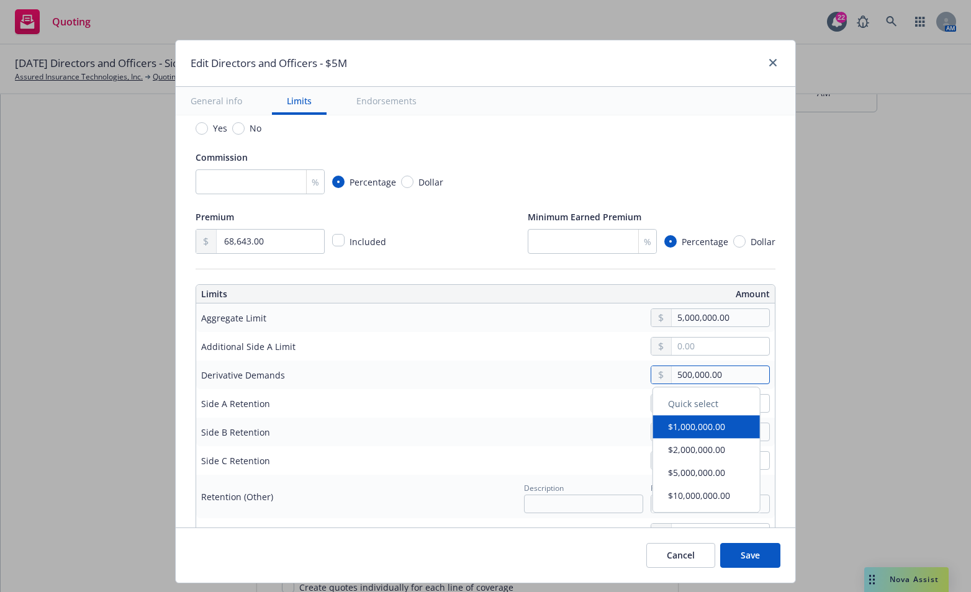
drag, startPoint x: 720, startPoint y: 371, endPoint x: 661, endPoint y: 369, distance: 59.6
click at [661, 369] on div "500,000.00" at bounding box center [709, 375] width 119 height 19
type textarea "x"
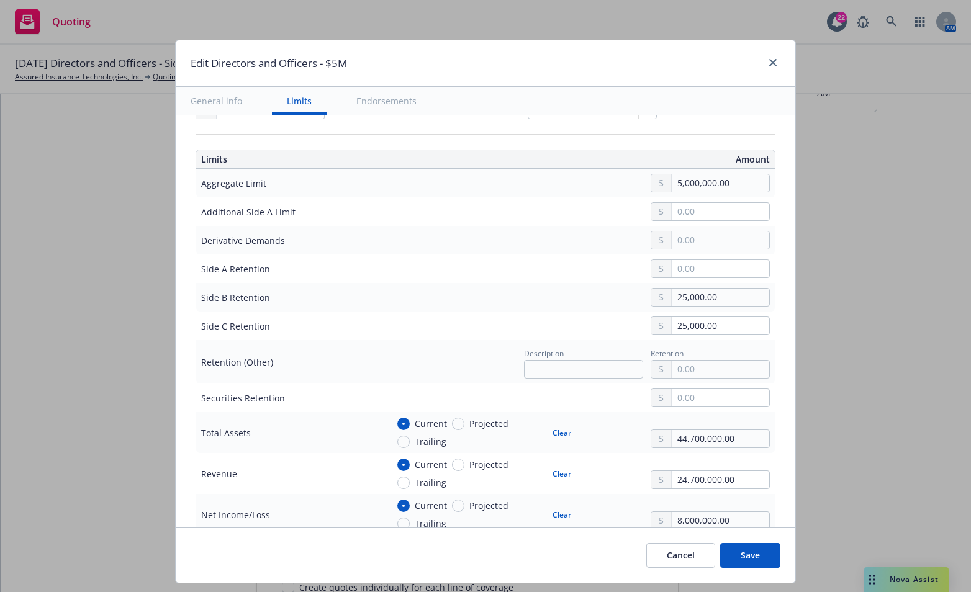
type textarea "x"
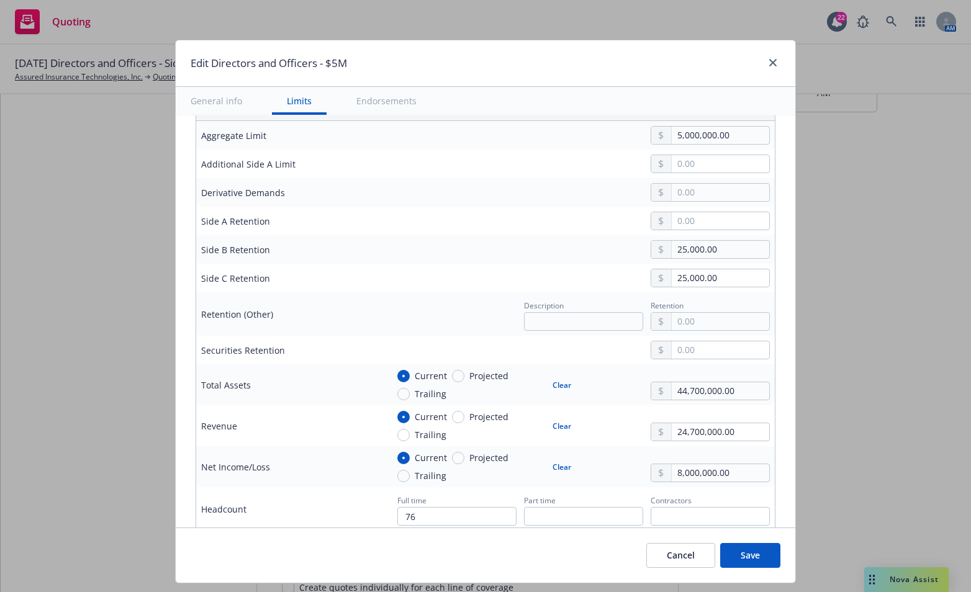
scroll to position [434, 0]
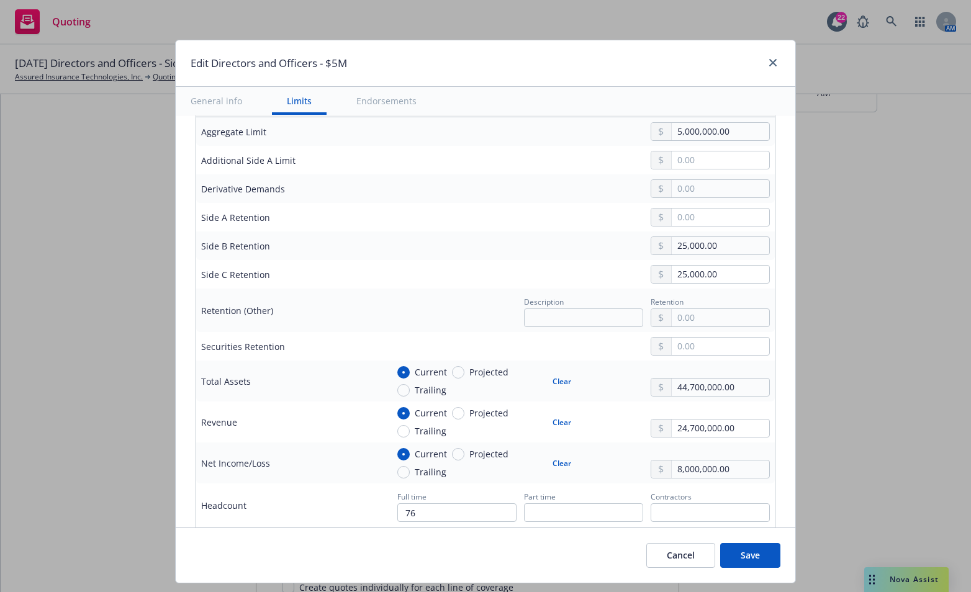
click at [243, 545] on div "Cancel Save" at bounding box center [485, 554] width 619 height 55
drag, startPoint x: 723, startPoint y: 246, endPoint x: 647, endPoint y: 240, distance: 76.6
click at [650, 240] on div "25,000.00" at bounding box center [709, 245] width 119 height 19
type input "1.00"
type textarea "x"
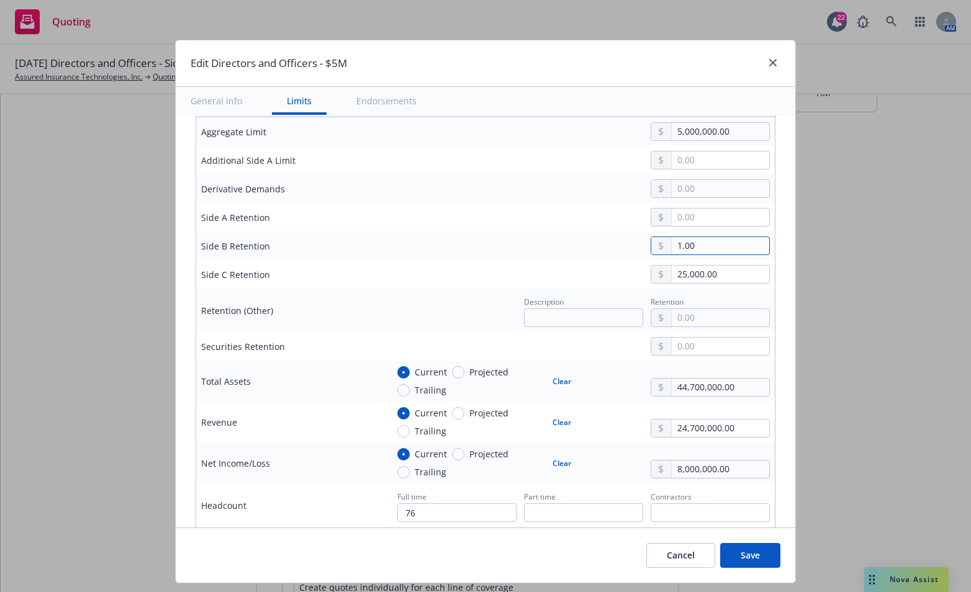
type input "15.00"
type textarea "x"
type input "150.00"
type textarea "x"
type input "1,500.00"
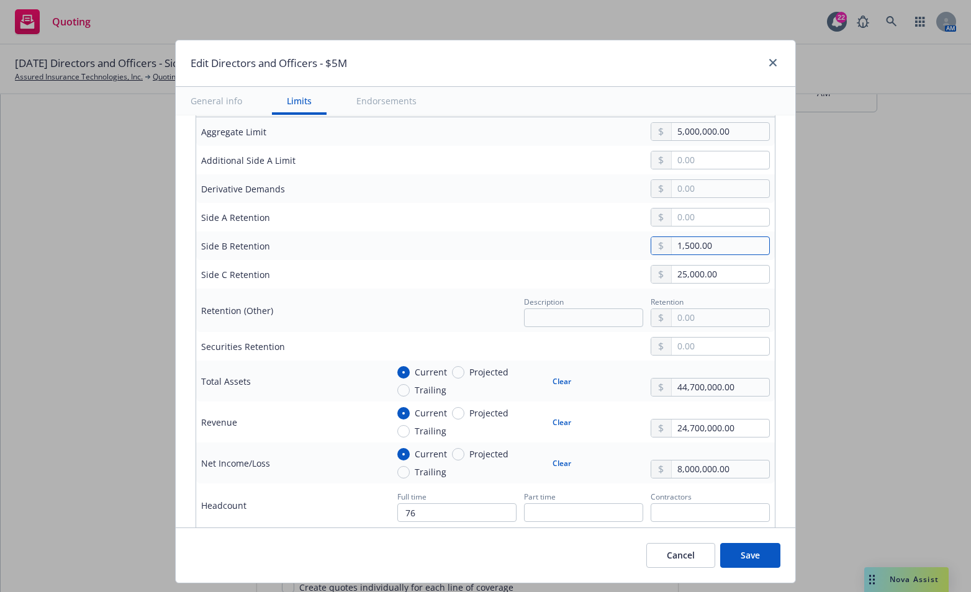
type textarea "x"
type input "15,000.00"
type textarea "x"
type input "150,000.00"
drag, startPoint x: 717, startPoint y: 272, endPoint x: 656, endPoint y: 269, distance: 61.5
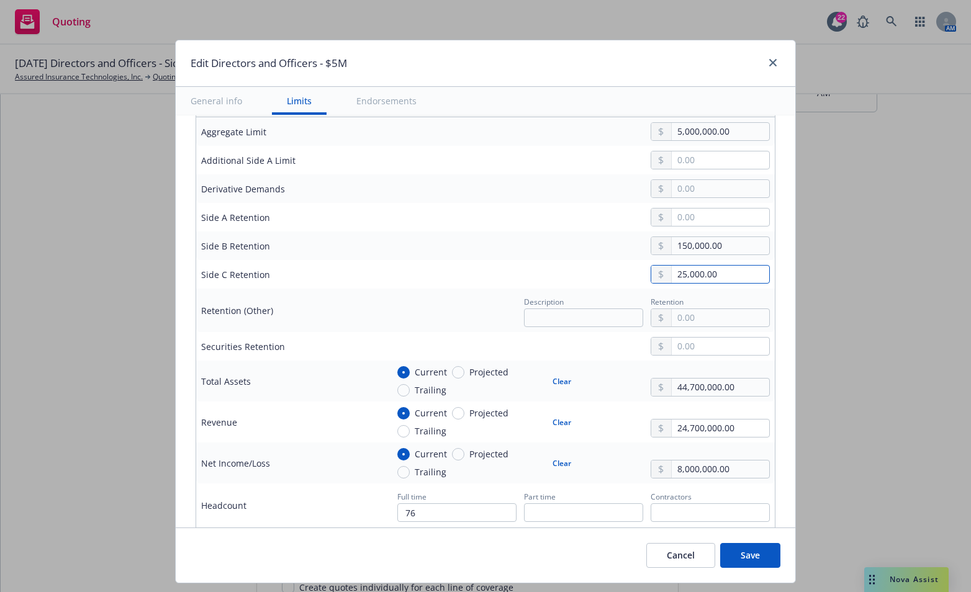
click at [656, 269] on div "25,000.00" at bounding box center [709, 274] width 119 height 19
type textarea "x"
type input "1.00"
type textarea "x"
type input "15.00"
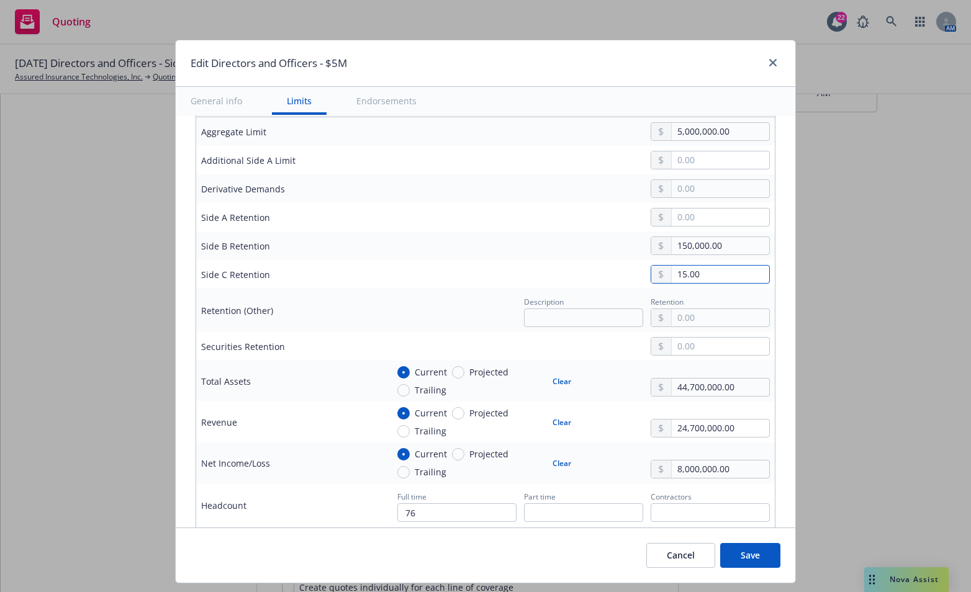
type textarea "x"
type input "150.00"
type textarea "x"
type input "1,500.00"
type textarea "x"
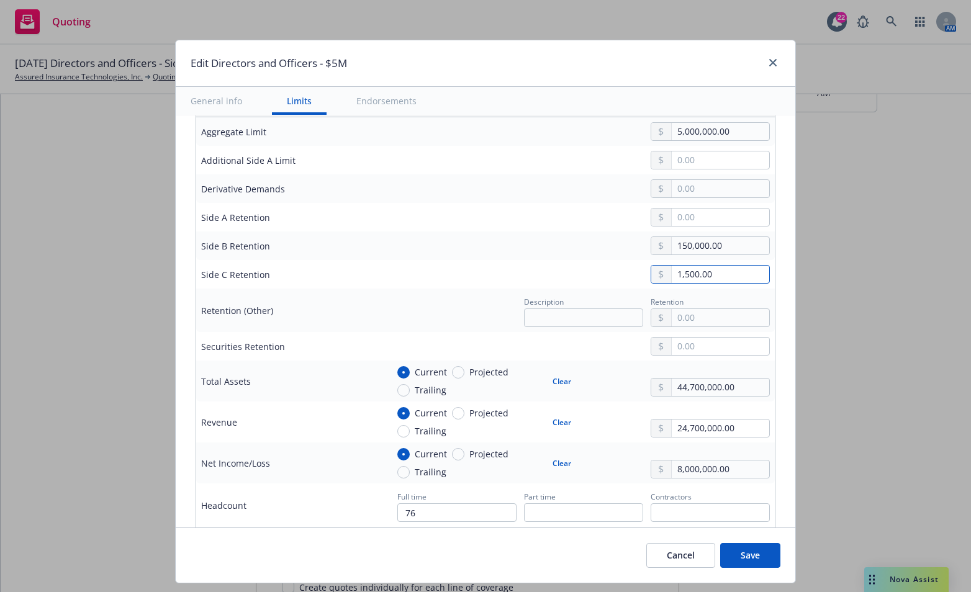
type input "15,000.00"
type textarea "x"
type input "150,000.00"
click at [232, 572] on div "Cancel Save" at bounding box center [485, 554] width 619 height 55
click at [550, 376] on button "Clear" at bounding box center [562, 380] width 34 height 17
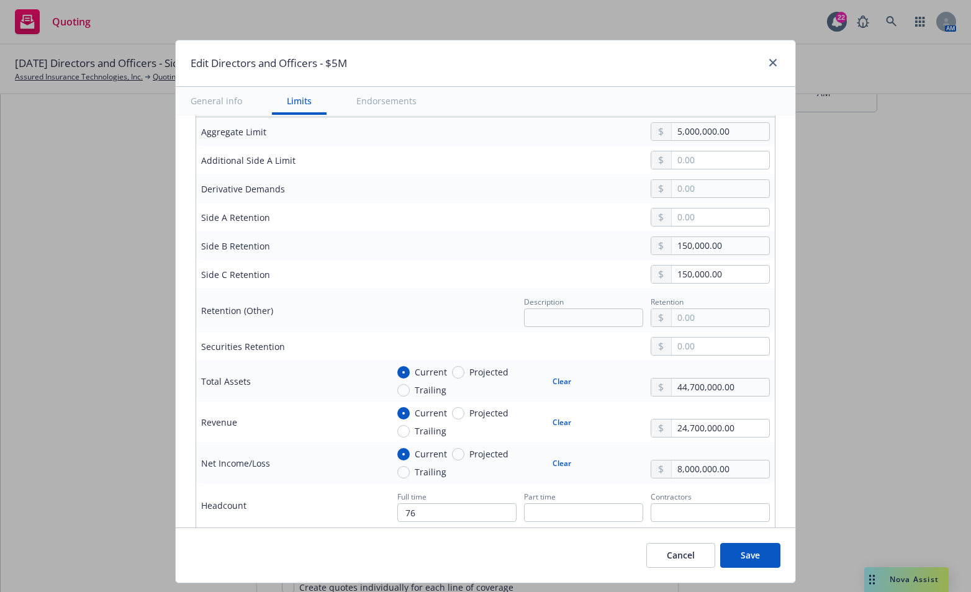
type textarea "x"
radio input "false"
click at [552, 416] on button "Clear" at bounding box center [562, 421] width 34 height 17
type textarea "x"
radio input "false"
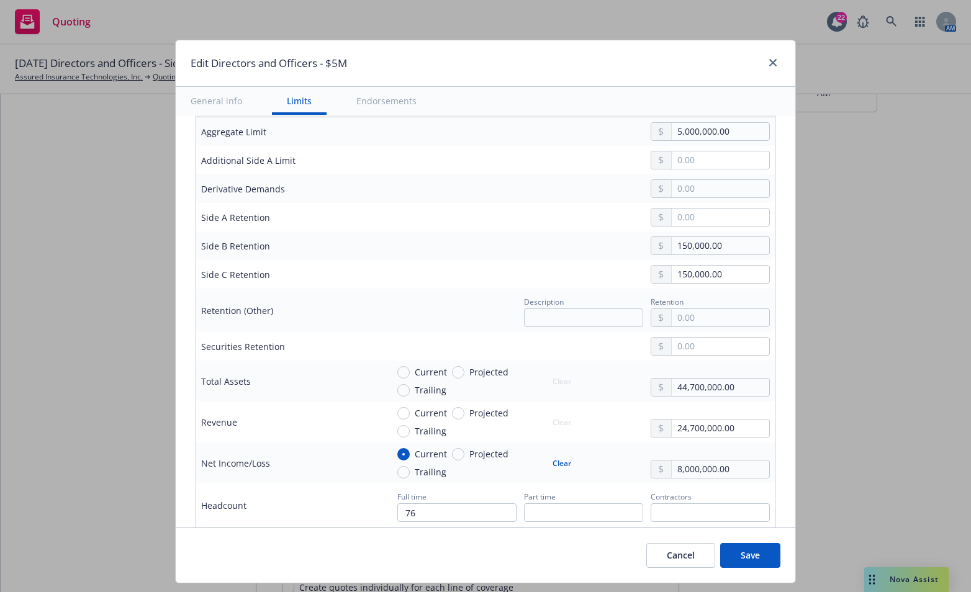
click at [555, 455] on button "Clear" at bounding box center [562, 462] width 34 height 17
type textarea "x"
radio input "false"
drag, startPoint x: 734, startPoint y: 380, endPoint x: 627, endPoint y: 390, distance: 107.8
click at [627, 390] on div "Current Projected Trailing Clear 44,700,000.00" at bounding box center [578, 381] width 382 height 31
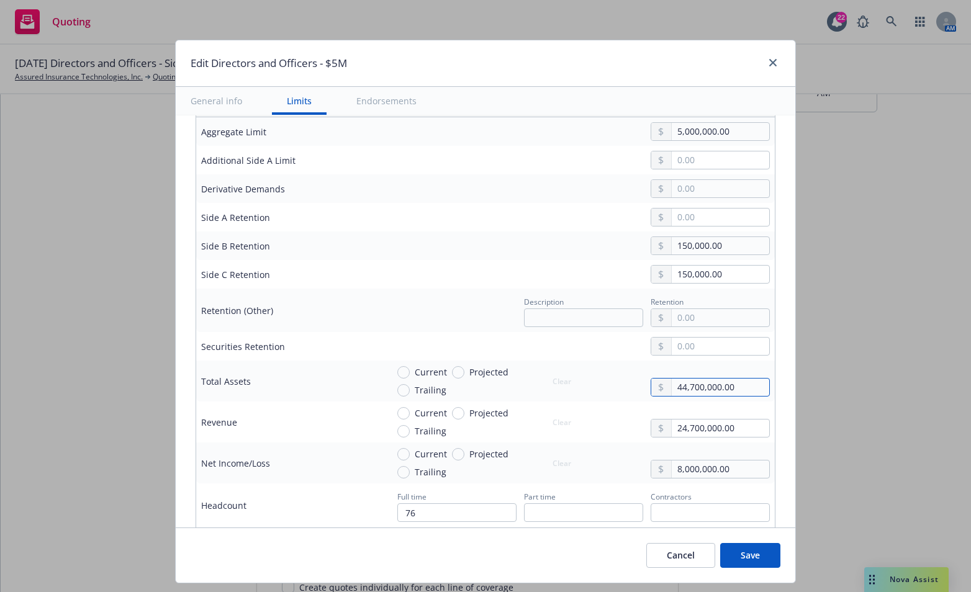
type textarea "x"
drag, startPoint x: 736, startPoint y: 423, endPoint x: 648, endPoint y: 426, distance: 87.6
click at [650, 426] on div "24,700,000.00" at bounding box center [709, 428] width 119 height 19
type textarea "x"
drag, startPoint x: 733, startPoint y: 471, endPoint x: 645, endPoint y: 467, distance: 88.8
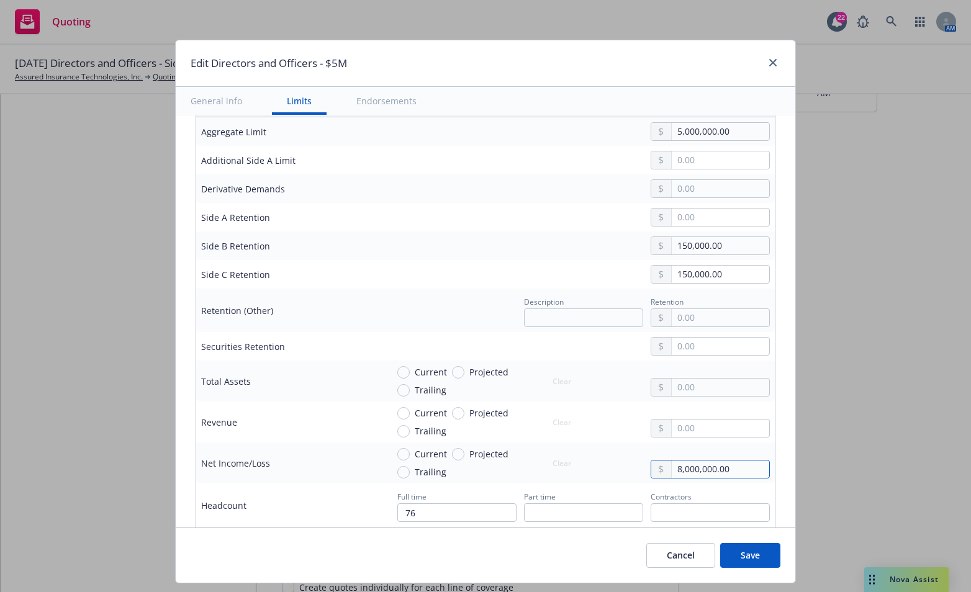
click at [650, 467] on div "8,000,000.00" at bounding box center [709, 469] width 119 height 19
type textarea "x"
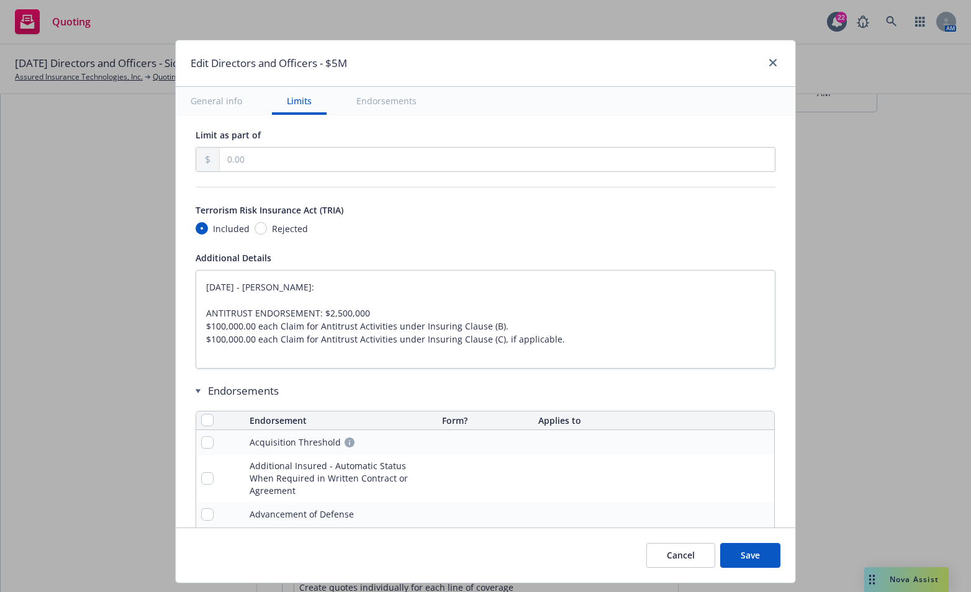
type textarea "x"
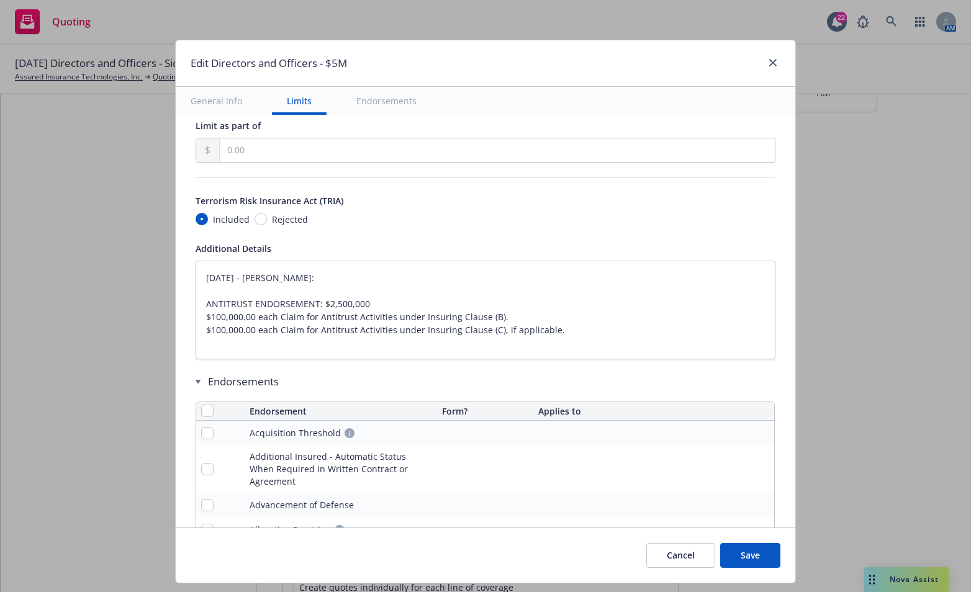
scroll to position [1055, 0]
click at [736, 559] on button "Save" at bounding box center [750, 555] width 60 height 25
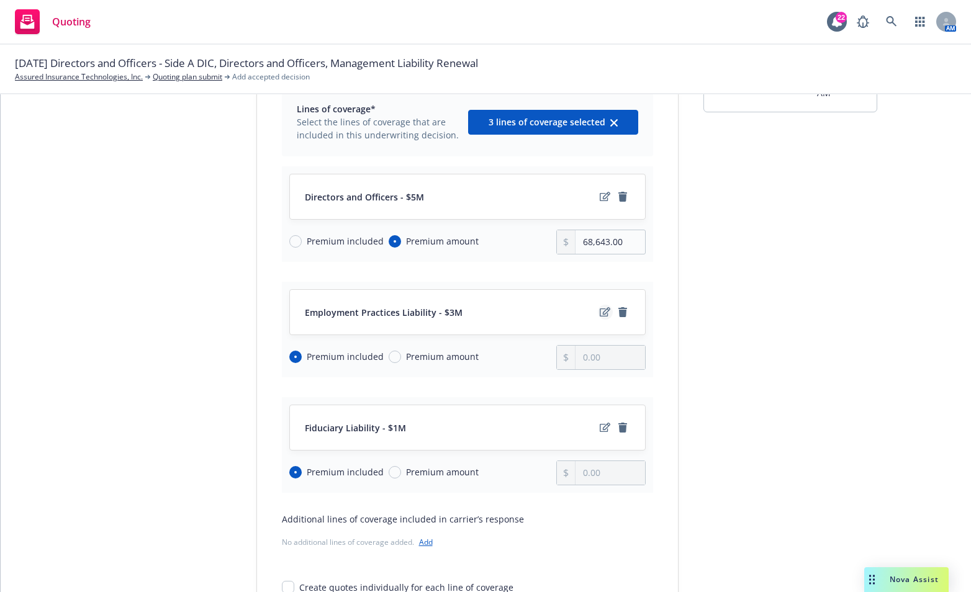
click at [599, 307] on icon "edit" at bounding box center [604, 311] width 11 height 9
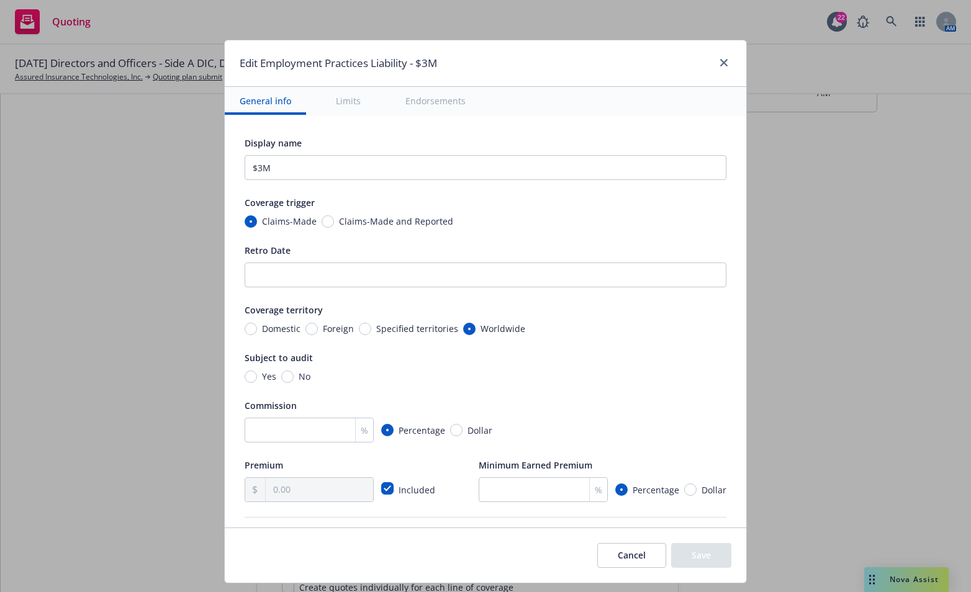
scroll to position [310, 0]
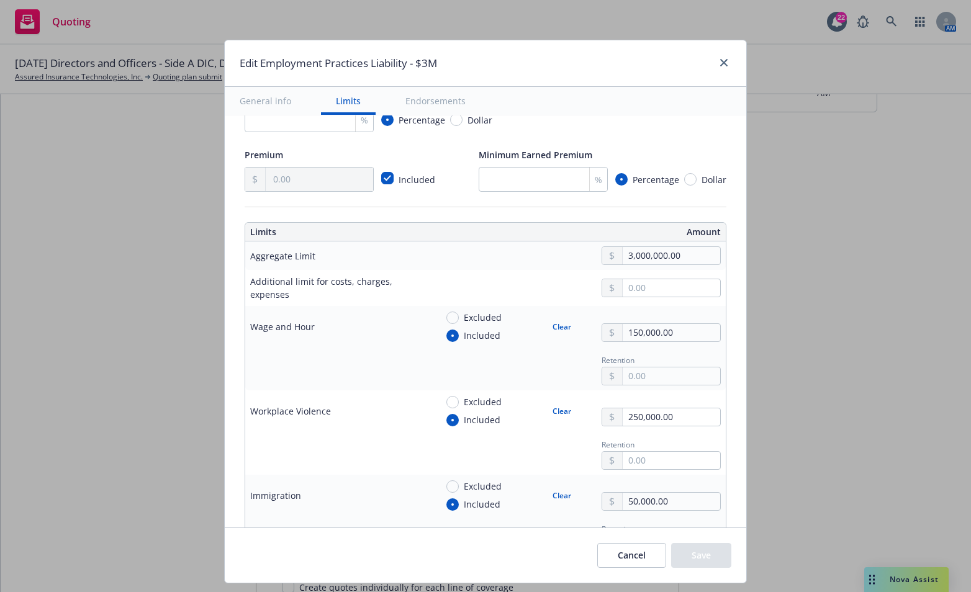
click at [339, 542] on div "Cancel Save" at bounding box center [485, 554] width 521 height 55
click at [328, 553] on div "Cancel Save" at bounding box center [485, 554] width 521 height 55
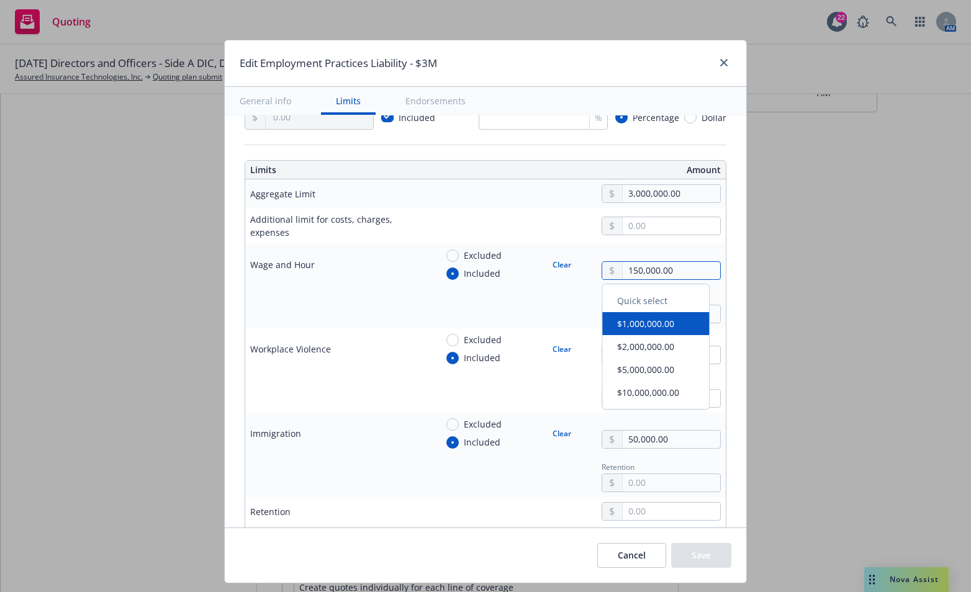
drag, startPoint x: 665, startPoint y: 267, endPoint x: 603, endPoint y: 264, distance: 62.2
click at [603, 264] on div "150,000.00" at bounding box center [660, 270] width 119 height 19
type textarea "x"
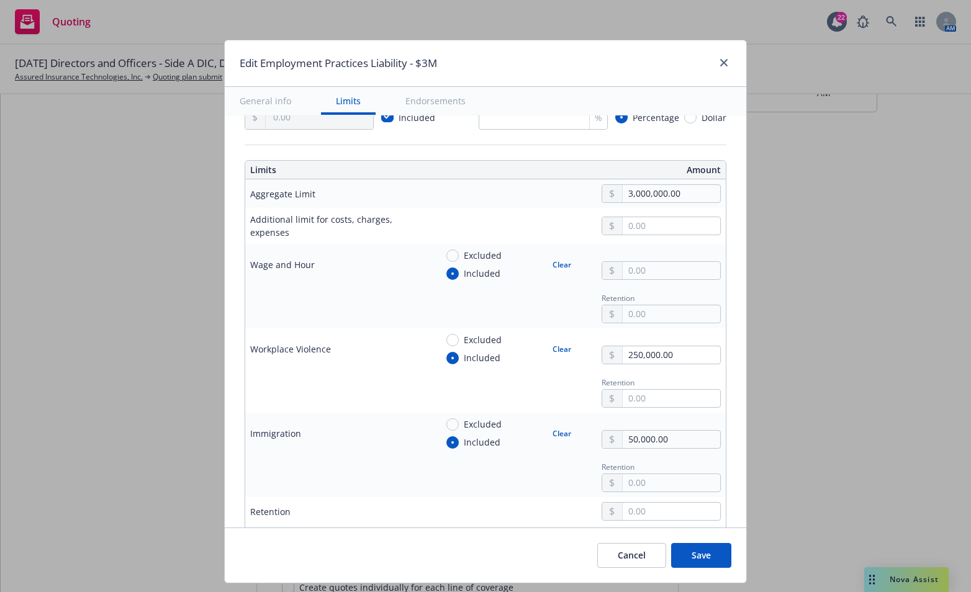
click at [552, 262] on button "Clear" at bounding box center [562, 264] width 34 height 17
type textarea "x"
radio input "false"
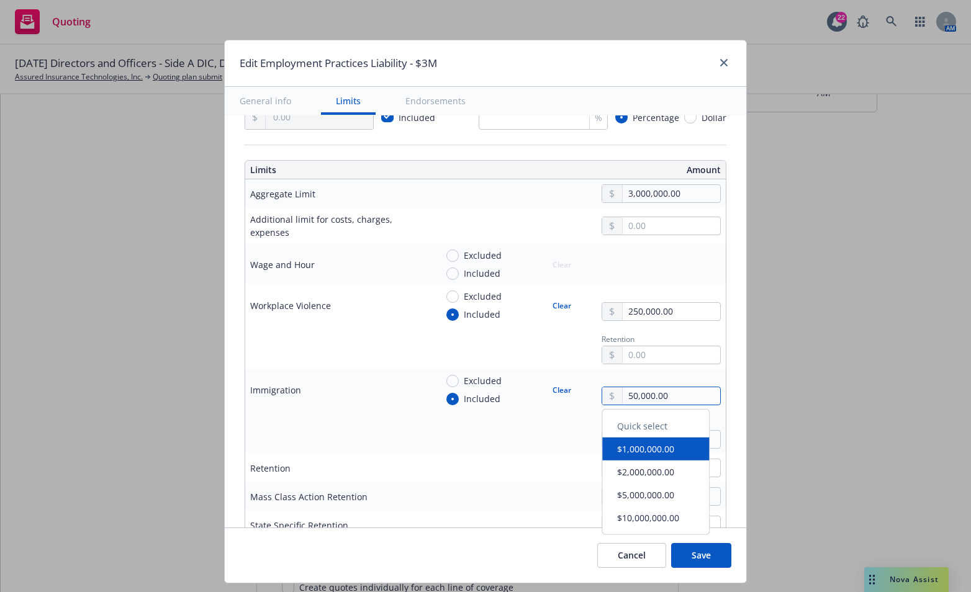
drag, startPoint x: 670, startPoint y: 395, endPoint x: 604, endPoint y: 392, distance: 65.9
click at [604, 392] on div "50,000.00" at bounding box center [660, 396] width 119 height 19
type textarea "x"
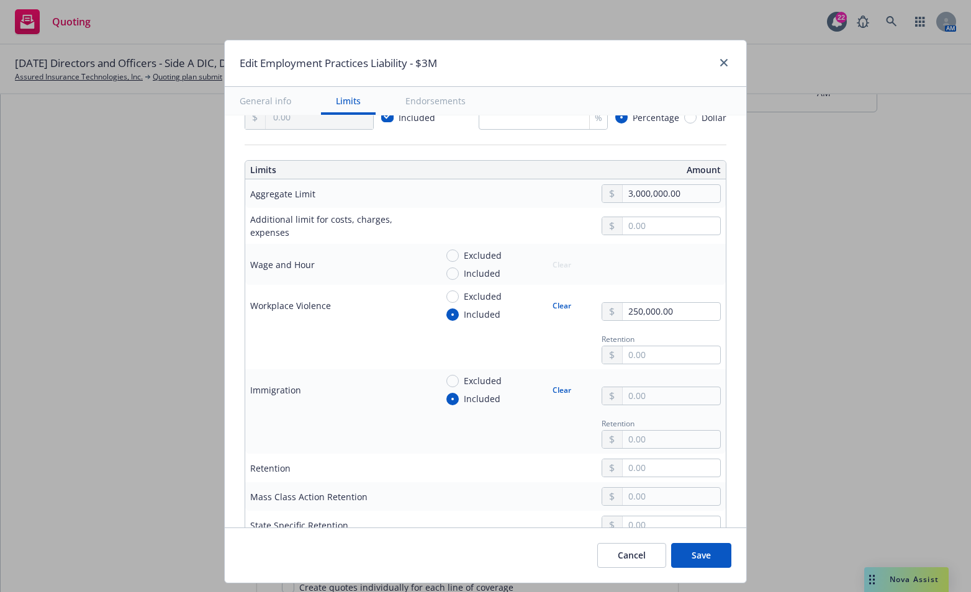
click at [552, 388] on button "Clear" at bounding box center [562, 389] width 34 height 17
type textarea "x"
radio input "false"
type textarea "x"
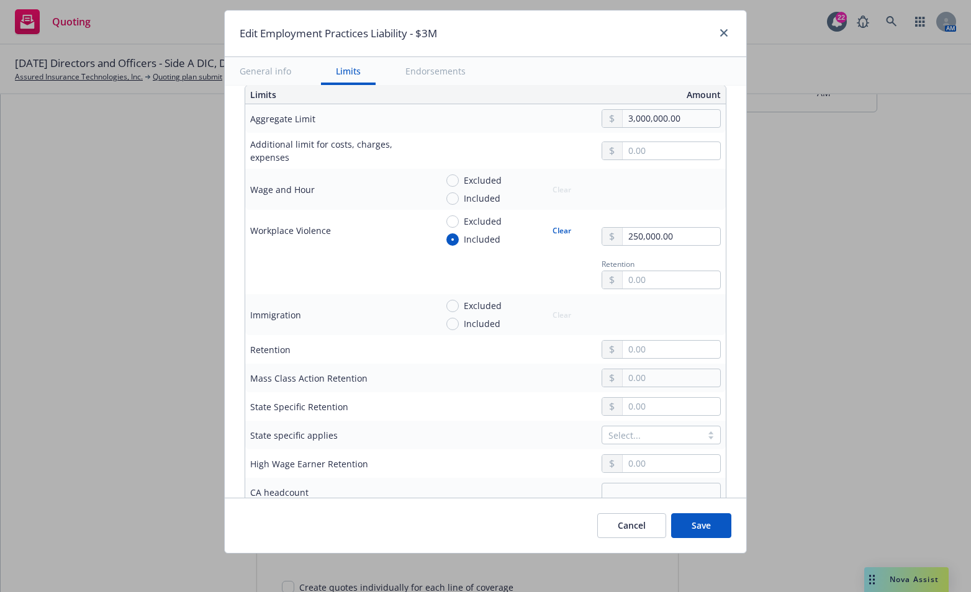
scroll to position [434, 0]
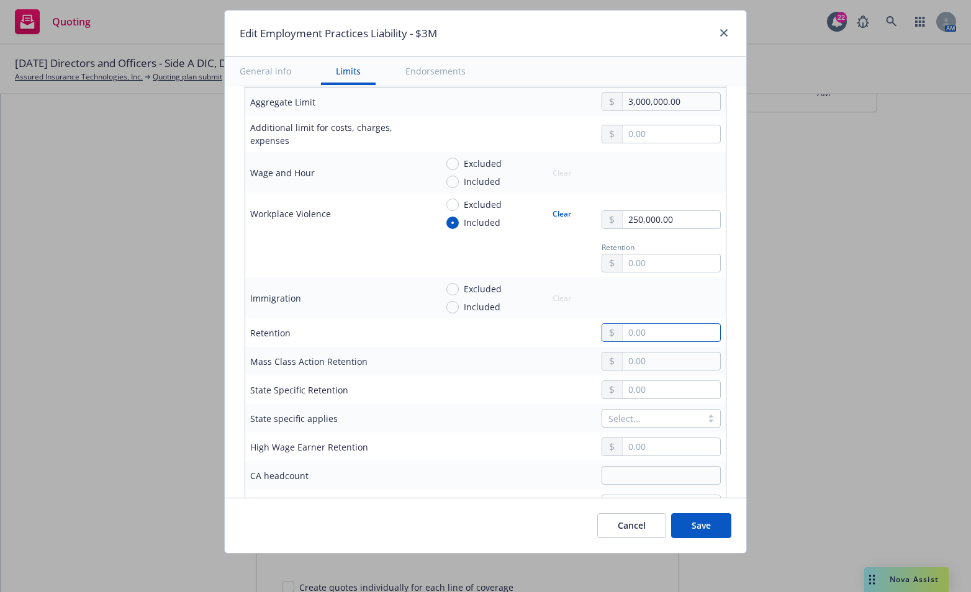
click at [673, 334] on input "text" at bounding box center [670, 332] width 97 height 17
type input "150,000.00"
click at [333, 516] on div "Cancel Save" at bounding box center [485, 525] width 521 height 55
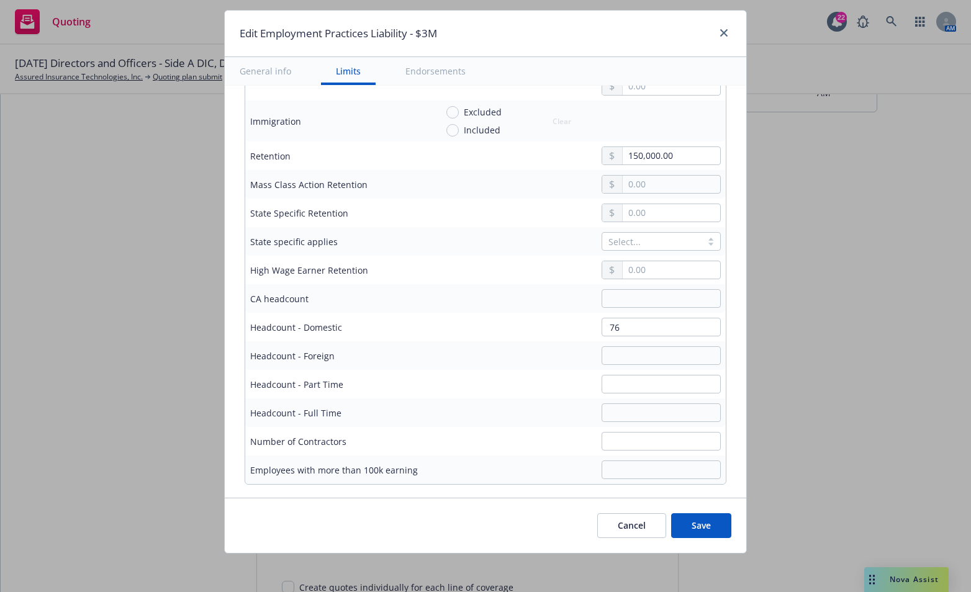
scroll to position [621, 0]
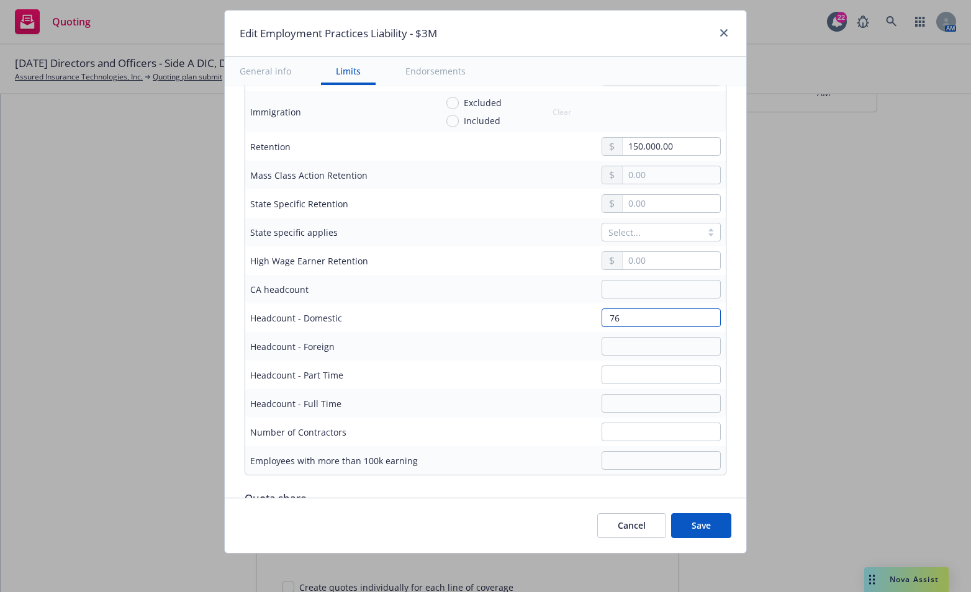
drag, startPoint x: 624, startPoint y: 306, endPoint x: 594, endPoint y: 311, distance: 30.2
click at [601, 311] on input "76" at bounding box center [660, 317] width 119 height 19
type textarea "x"
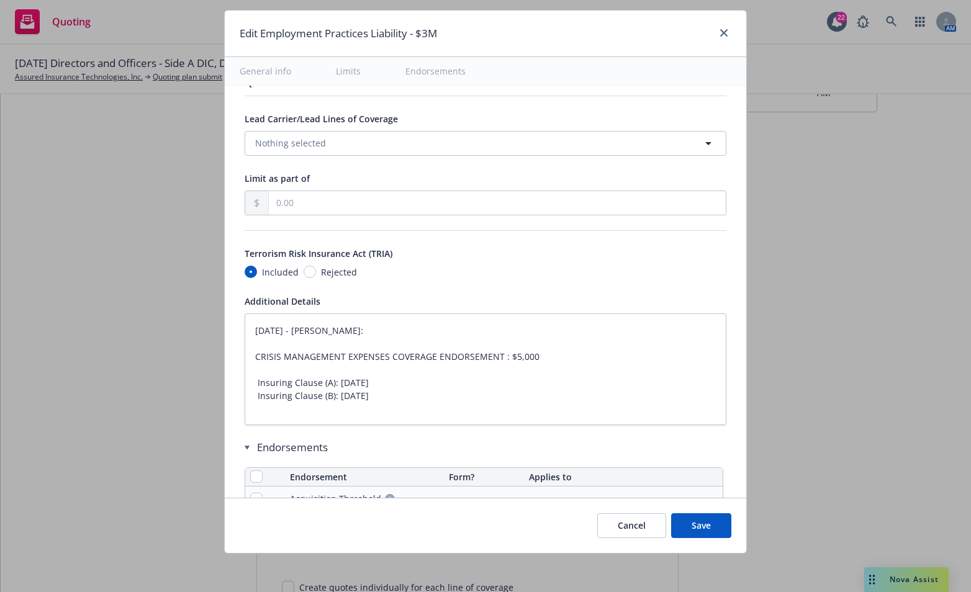
type textarea "x"
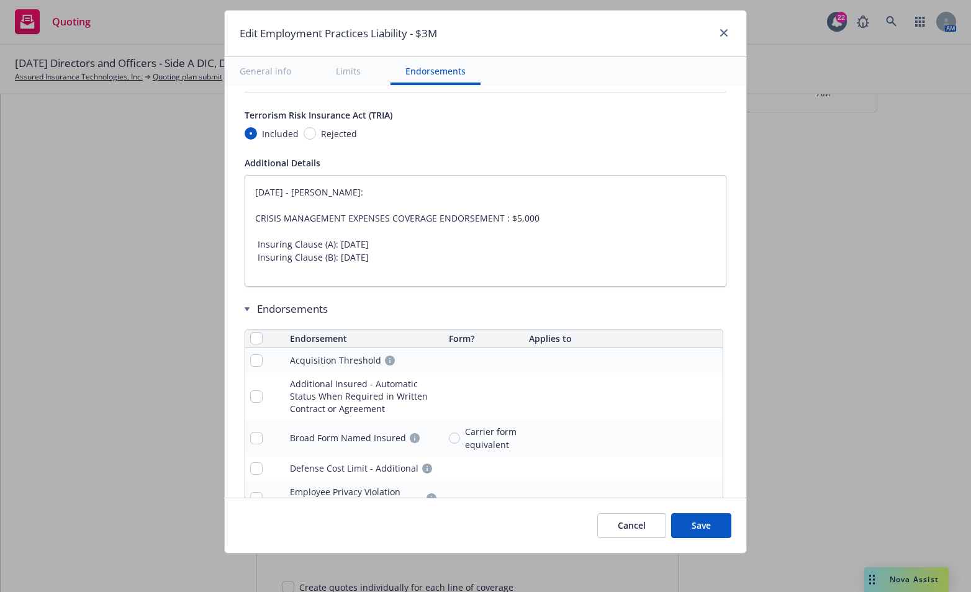
scroll to position [1179, 0]
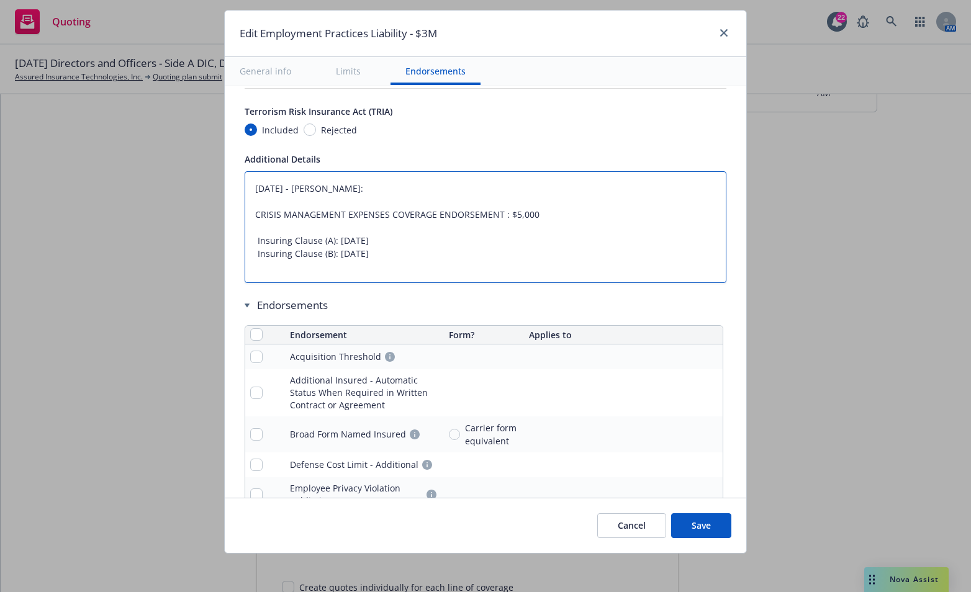
click at [307, 223] on textarea "01/15/2025 - Sampath Vankayala: CRISIS MANAGEMENT EXPENSES COVERAGE ENDORSEMENT…" at bounding box center [485, 227] width 482 height 112
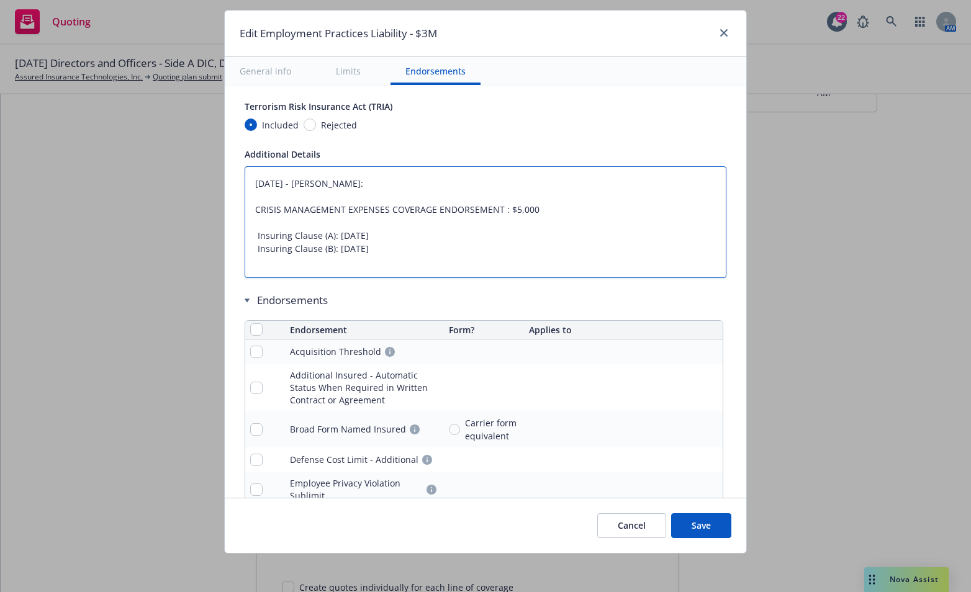
scroll to position [1055, 0]
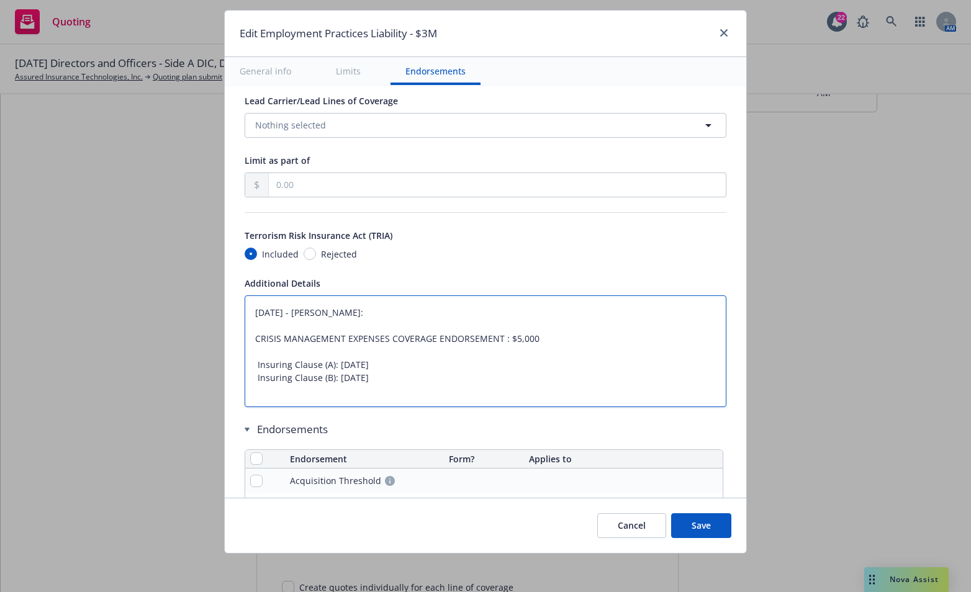
drag, startPoint x: 433, startPoint y: 379, endPoint x: 233, endPoint y: 298, distance: 216.1
click at [233, 298] on div "Display name $3M Coverage trigger Claims-Made Claims-Made and Reported Retro Da…" at bounding box center [485, 116] width 521 height 2170
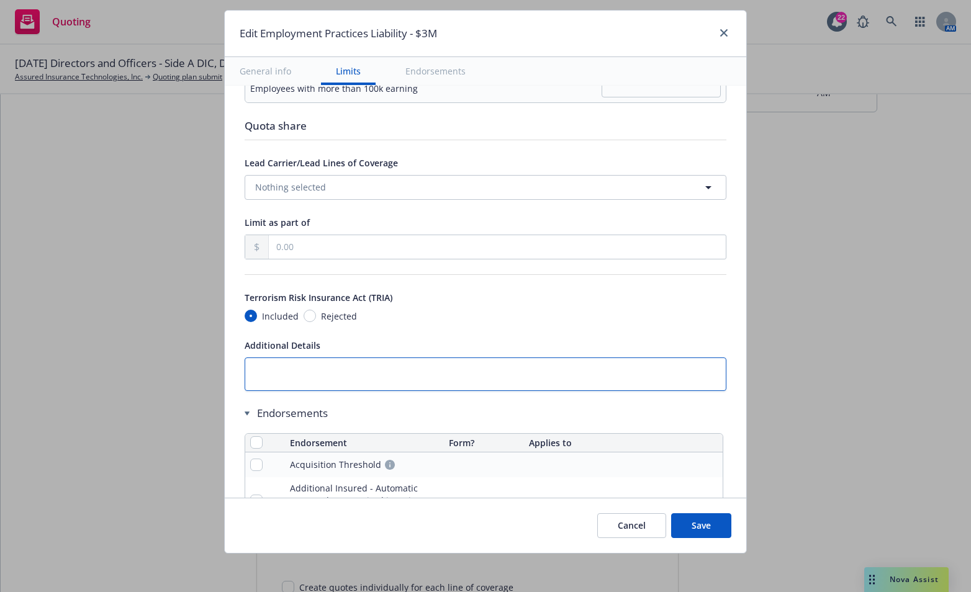
scroll to position [683, 0]
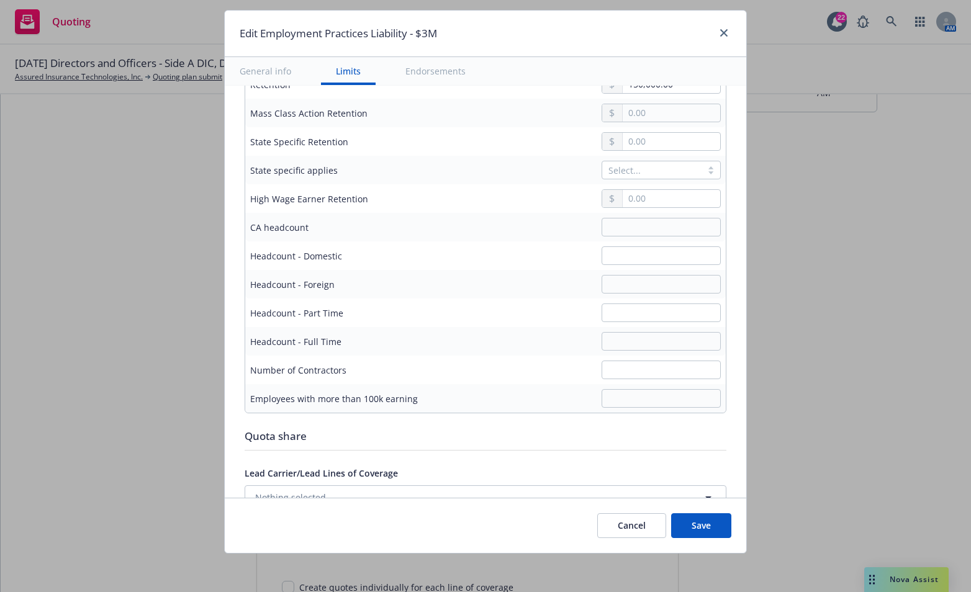
click at [712, 523] on button "Save" at bounding box center [701, 525] width 60 height 25
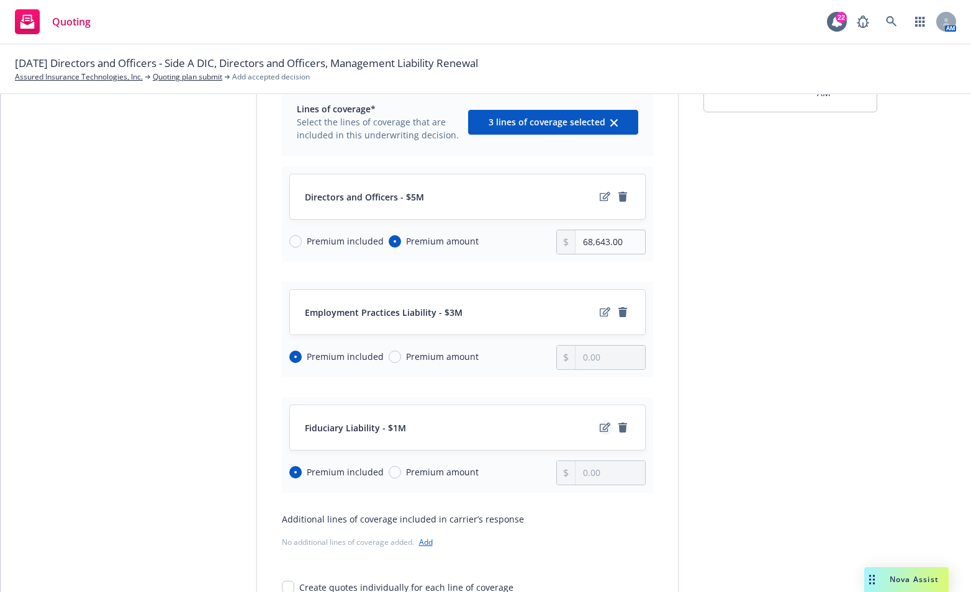
click at [599, 423] on icon "edit" at bounding box center [604, 428] width 11 height 10
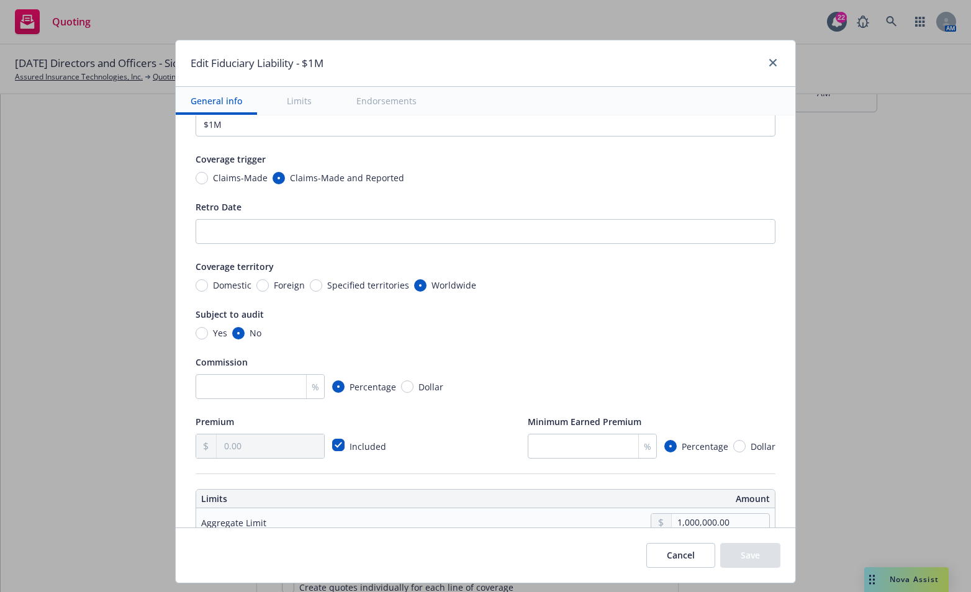
scroll to position [248, 0]
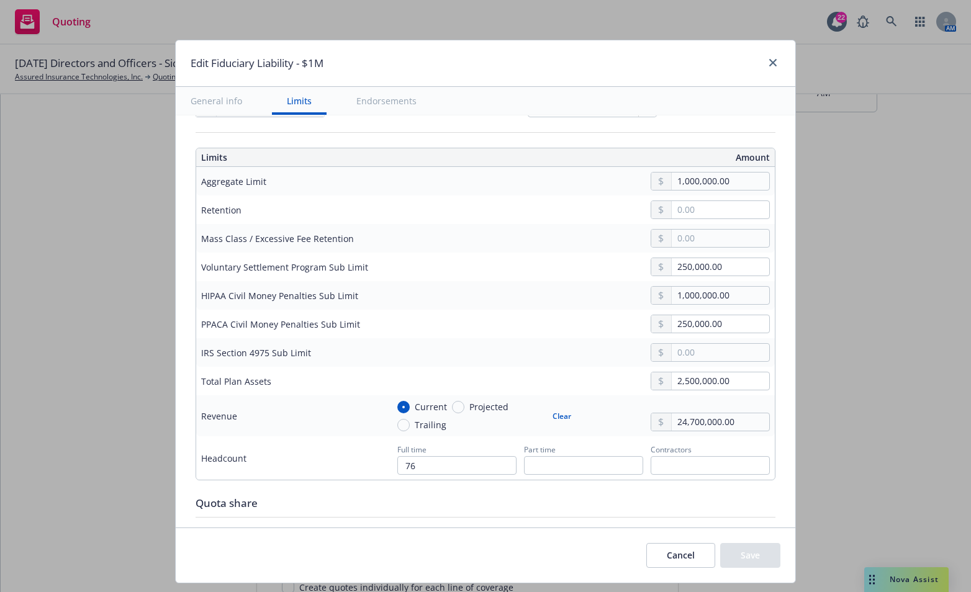
type textarea "x"
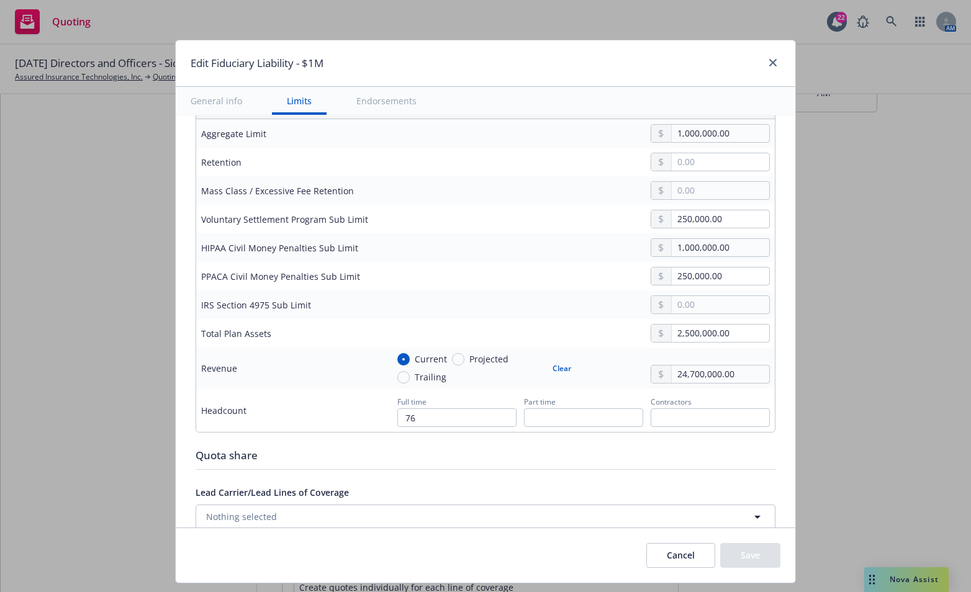
scroll to position [434, 0]
click at [408, 542] on div "Cancel Save" at bounding box center [485, 554] width 619 height 55
click at [698, 162] on input "text" at bounding box center [719, 159] width 97 height 17
type input "1.00"
type textarea "x"
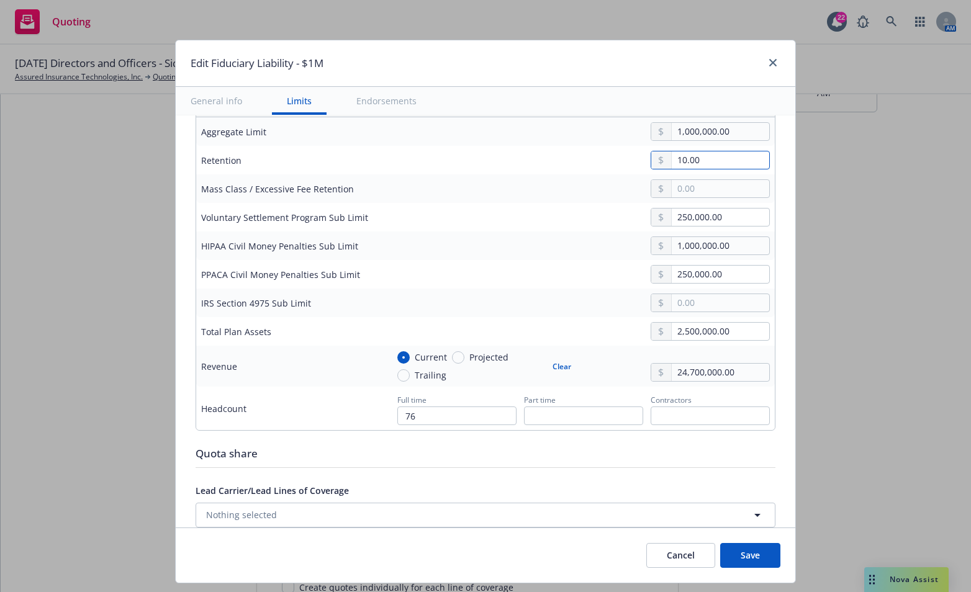
type input "10.00"
type textarea "x"
type input "100.00"
type textarea "x"
type input "1,000.00"
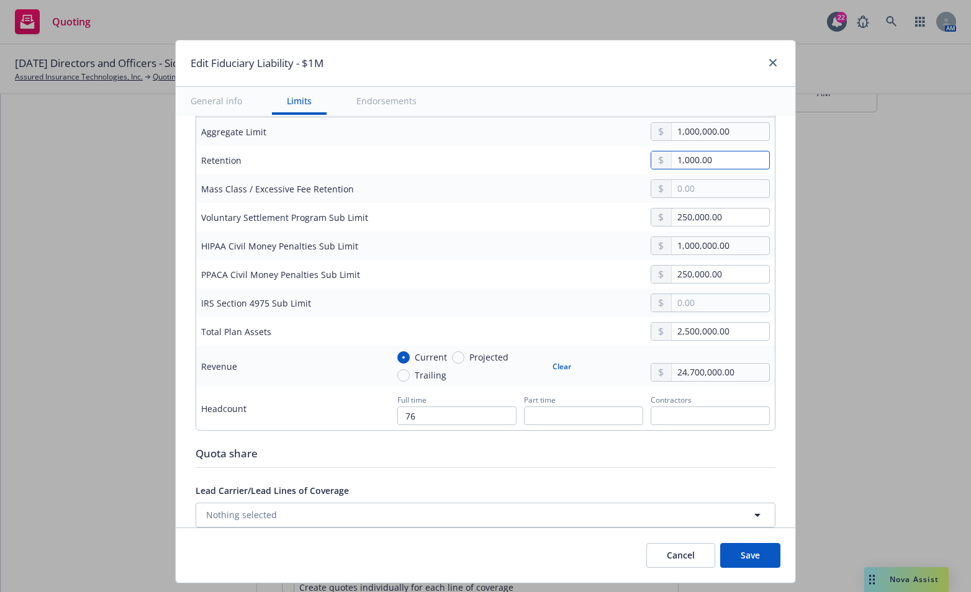
type textarea "x"
type input "10,000.00"
click at [324, 563] on div "Cancel Save" at bounding box center [485, 554] width 619 height 55
click at [428, 544] on div "Cancel Save" at bounding box center [485, 554] width 619 height 55
drag, startPoint x: 720, startPoint y: 243, endPoint x: 658, endPoint y: 239, distance: 61.5
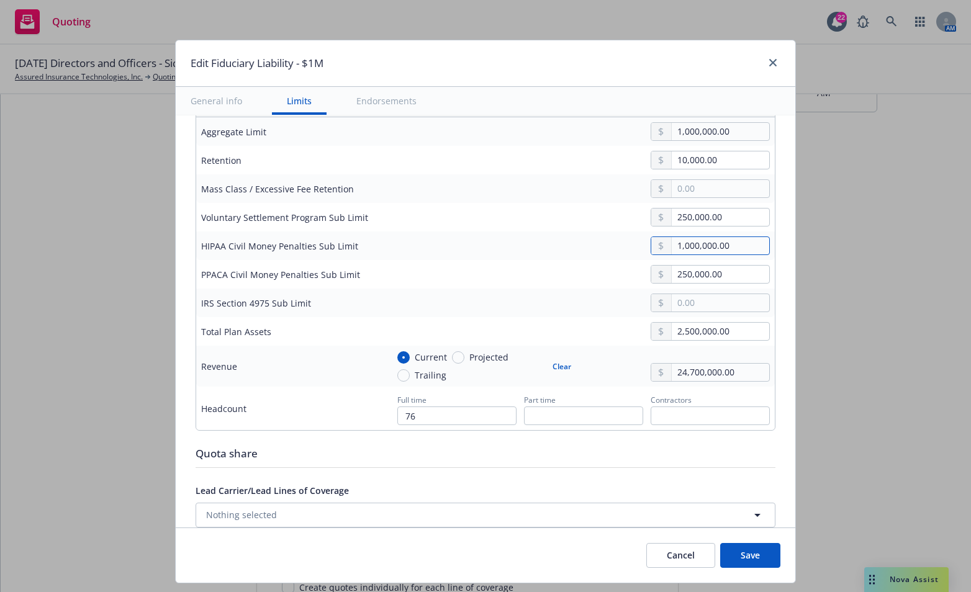
click at [658, 239] on div "1,000,000.00" at bounding box center [709, 245] width 119 height 19
type textarea "x"
click at [373, 554] on div "Cancel Save" at bounding box center [485, 554] width 619 height 55
drag, startPoint x: 730, startPoint y: 328, endPoint x: 641, endPoint y: 321, distance: 89.0
click at [650, 322] on div "2,500,000.00" at bounding box center [709, 331] width 119 height 19
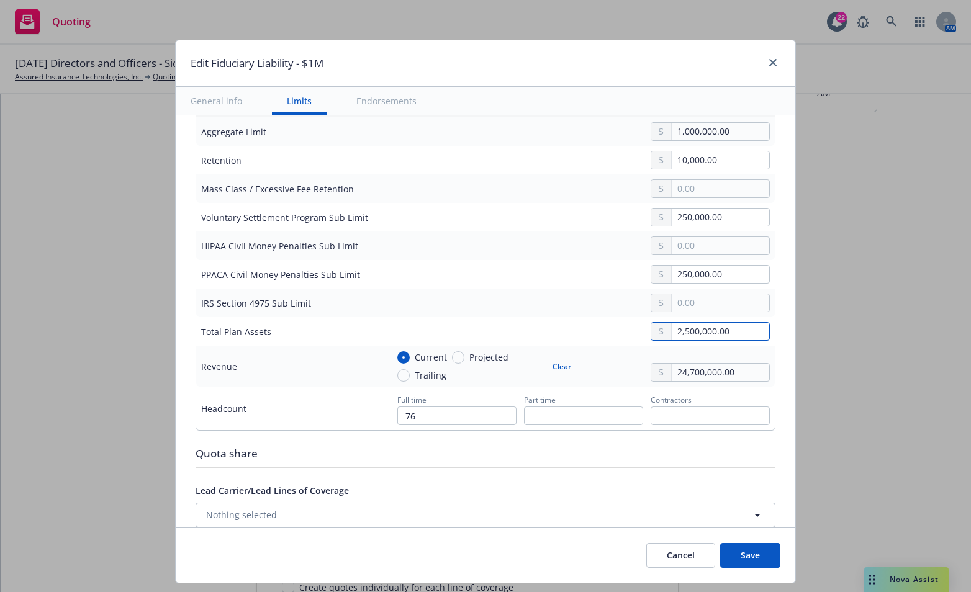
type textarea "x"
drag, startPoint x: 717, startPoint y: 272, endPoint x: 652, endPoint y: 266, distance: 66.0
click at [652, 266] on div "250,000.00" at bounding box center [709, 274] width 119 height 19
type textarea "x"
drag, startPoint x: 717, startPoint y: 217, endPoint x: 678, endPoint y: 212, distance: 40.1
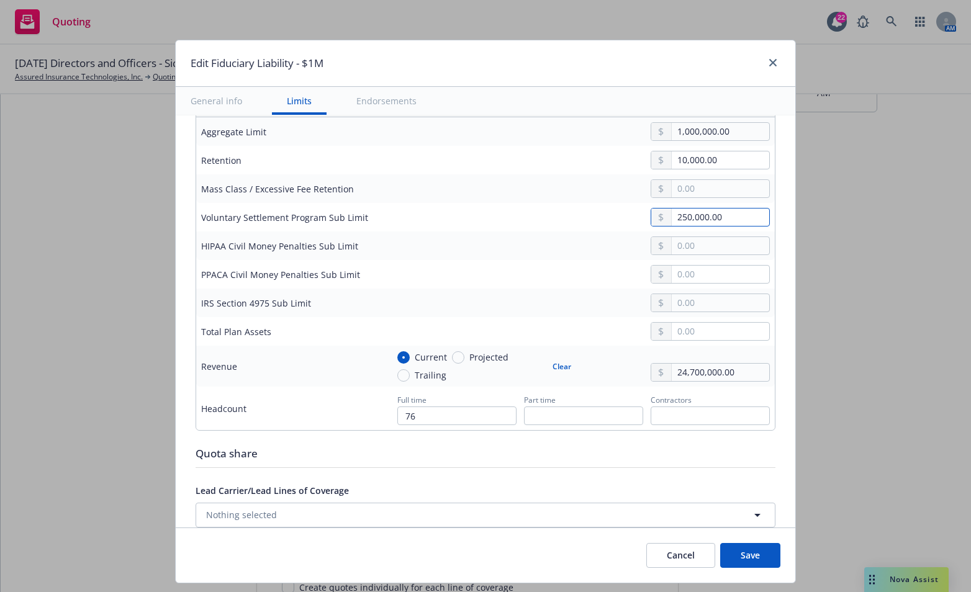
click at [678, 212] on input "250,000.00" at bounding box center [719, 217] width 97 height 17
click at [714, 212] on input "250,000.00" at bounding box center [719, 217] width 97 height 17
drag, startPoint x: 715, startPoint y: 210, endPoint x: 627, endPoint y: 216, distance: 88.3
click at [627, 216] on div "250,000.00" at bounding box center [578, 217] width 382 height 19
type textarea "x"
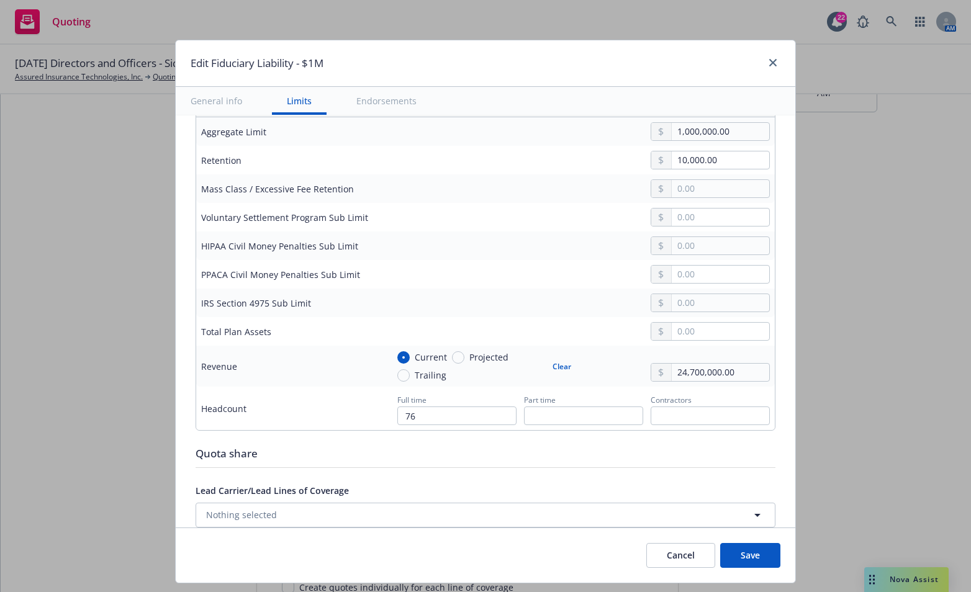
click at [554, 360] on button "Clear" at bounding box center [562, 365] width 34 height 17
type textarea "x"
radio input "false"
drag, startPoint x: 730, startPoint y: 367, endPoint x: 638, endPoint y: 352, distance: 93.8
click at [638, 352] on div "Current Projected Trailing Clear 24,700,000.00" at bounding box center [578, 366] width 382 height 31
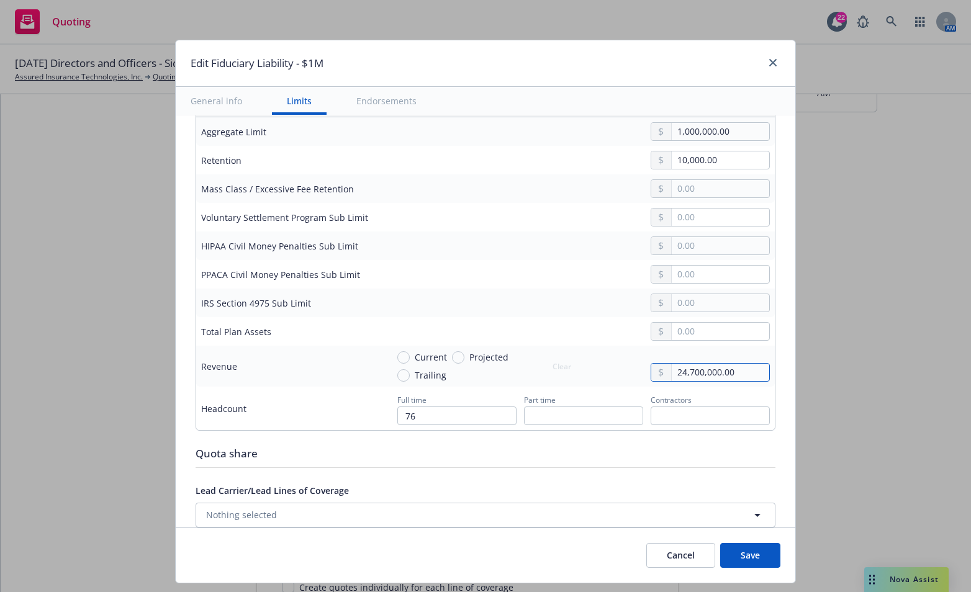
type textarea "x"
click at [480, 409] on input "76" at bounding box center [456, 415] width 119 height 19
drag, startPoint x: 417, startPoint y: 406, endPoint x: 384, endPoint y: 407, distance: 32.9
click at [387, 407] on div "Full time 76 Part time Contractors" at bounding box center [578, 409] width 382 height 34
type textarea "x"
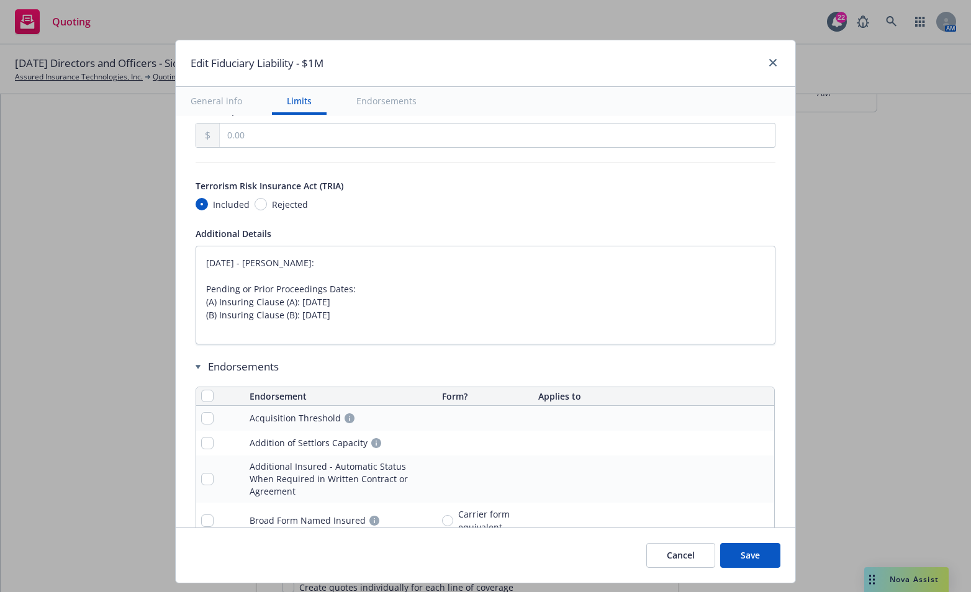
type textarea "x"
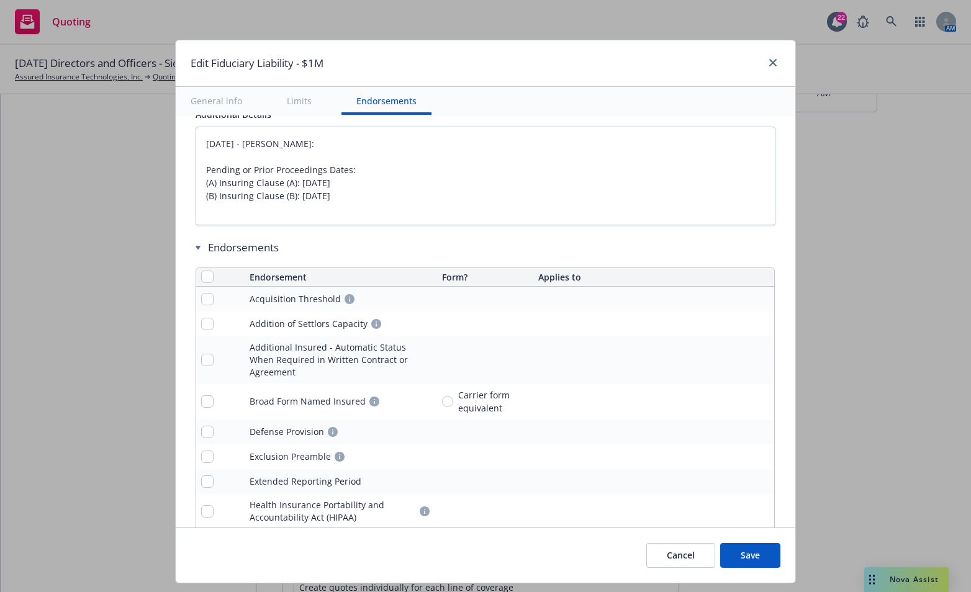
click at [756, 556] on button "Save" at bounding box center [750, 555] width 60 height 25
type textarea "x"
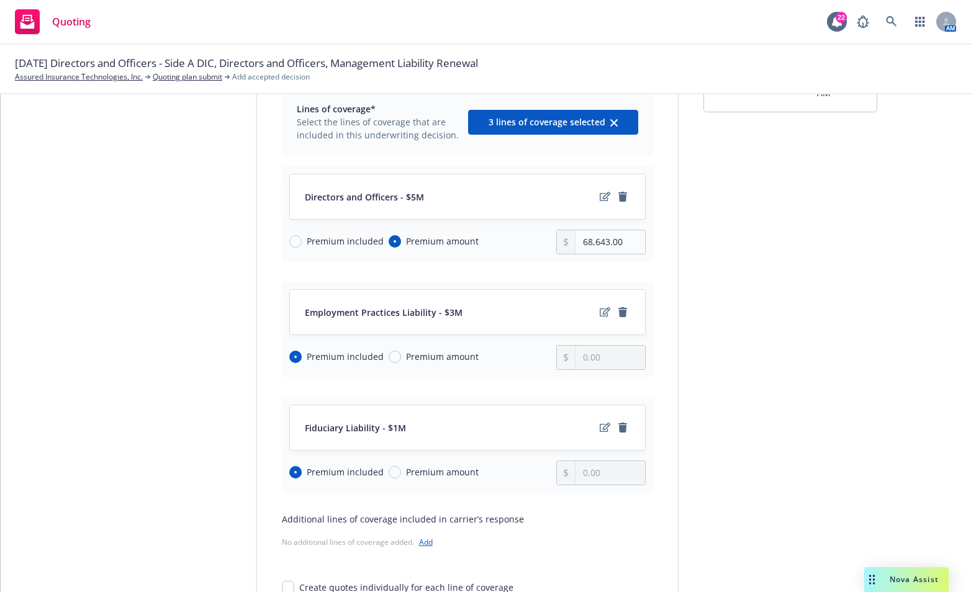
scroll to position [246, 0]
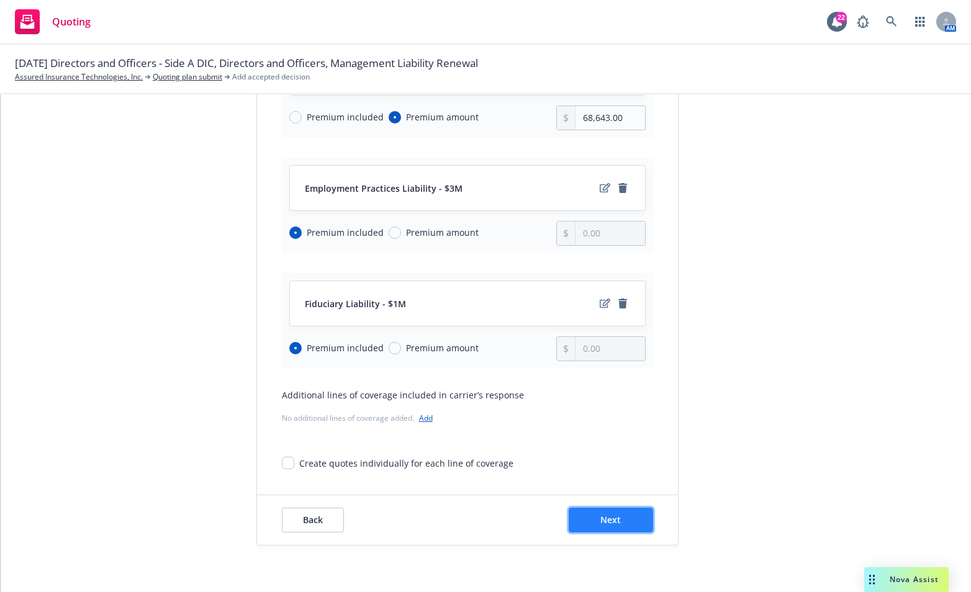
click at [619, 516] on button "Next" at bounding box center [610, 520] width 84 height 25
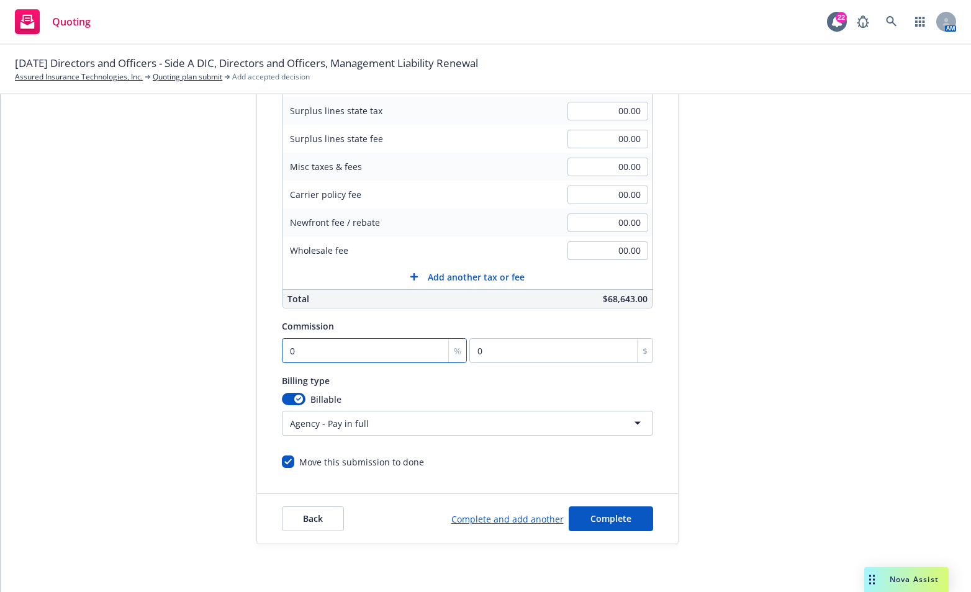
click at [305, 361] on input "0" at bounding box center [375, 350] width 186 height 25
type input "1"
type input "686.43"
type input "15"
type input "10296.45"
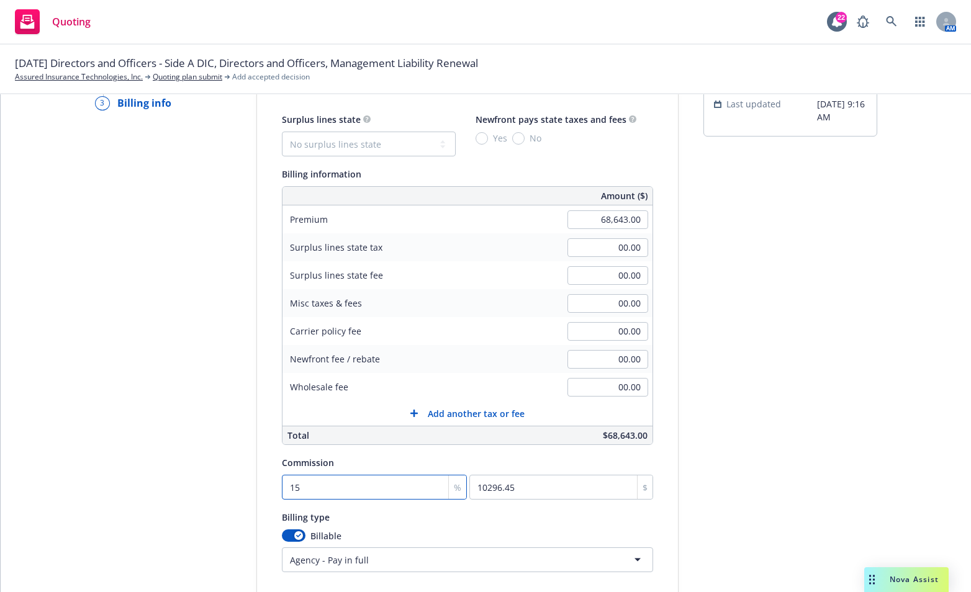
scroll to position [173, 0]
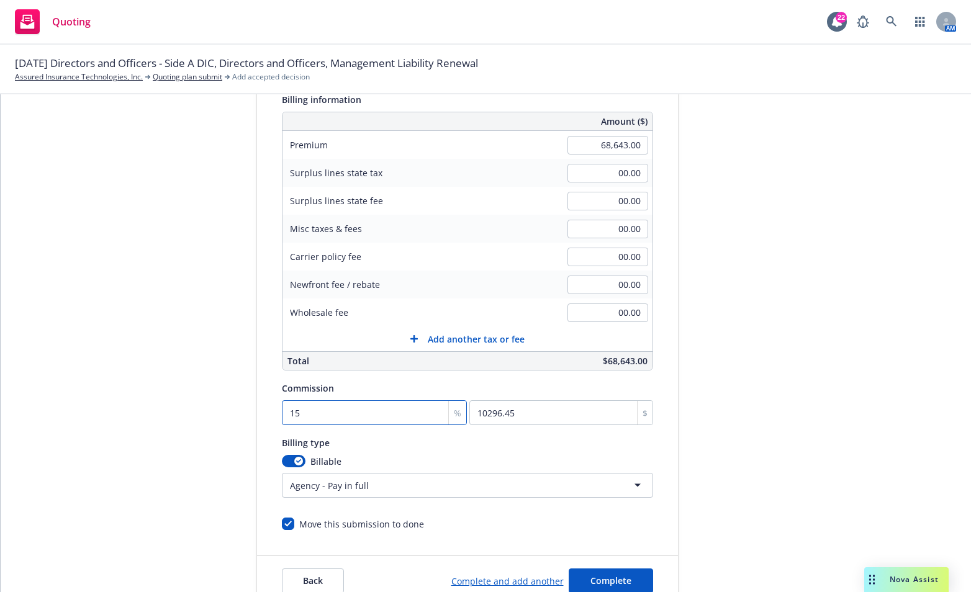
type input "15"
click at [184, 368] on div "Quote initiation Coverage selection 3 Billing info" at bounding box center [163, 288] width 137 height 635
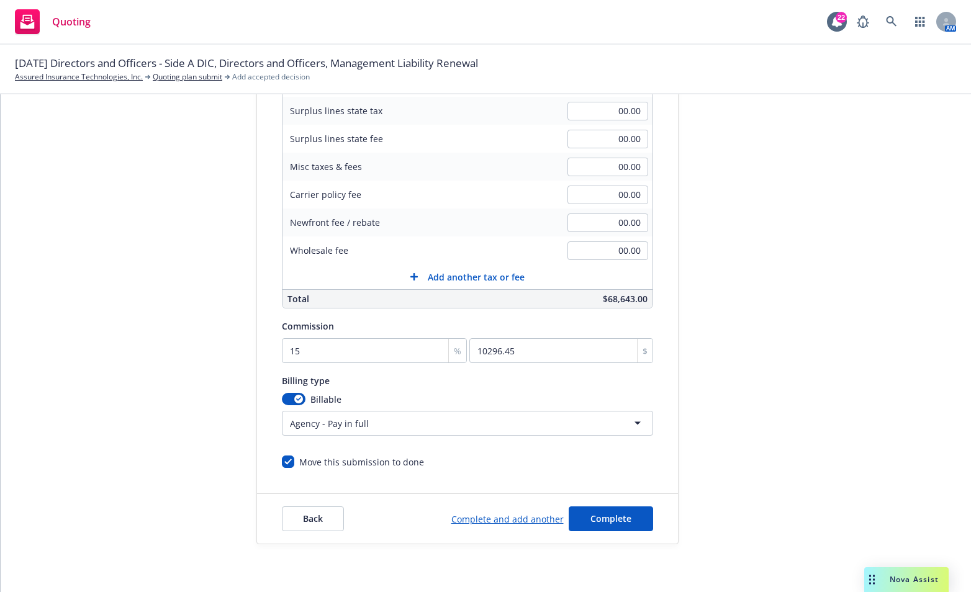
scroll to position [34, 0]
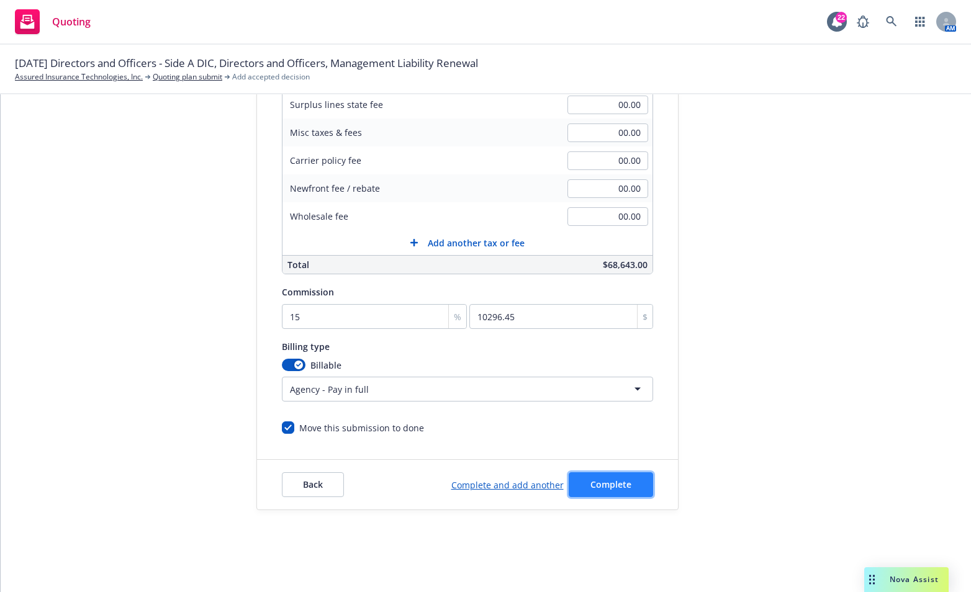
click at [639, 489] on button "Complete" at bounding box center [610, 484] width 84 height 25
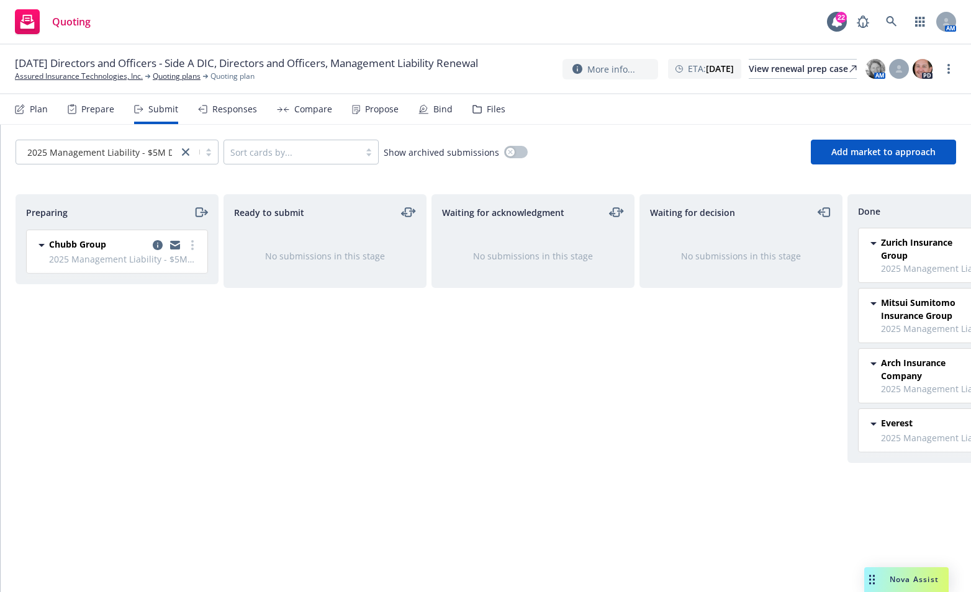
click at [369, 423] on div "Ready to submit No submissions in this stage" at bounding box center [324, 380] width 203 height 372
click at [58, 382] on div "Preparing Chubb Group 2025 Management Liability - $5M D&O/$3M EPL/$1M FID Tuesd…" at bounding box center [117, 380] width 203 height 372
click at [887, 22] on icon at bounding box center [891, 21] width 11 height 11
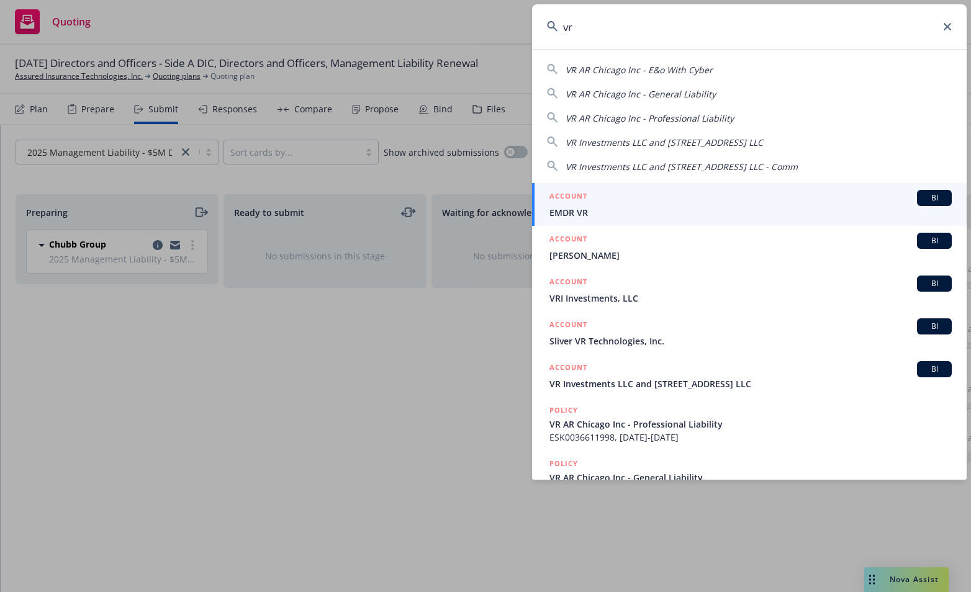
type input "v"
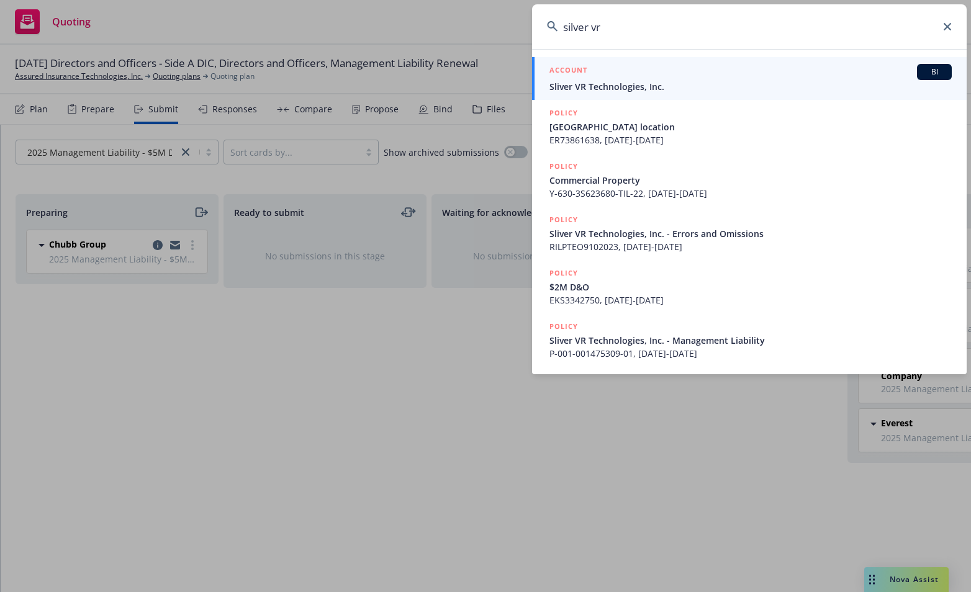
type input "silver vr"
click at [641, 83] on span "Sliver VR Technologies, Inc." at bounding box center [750, 86] width 402 height 13
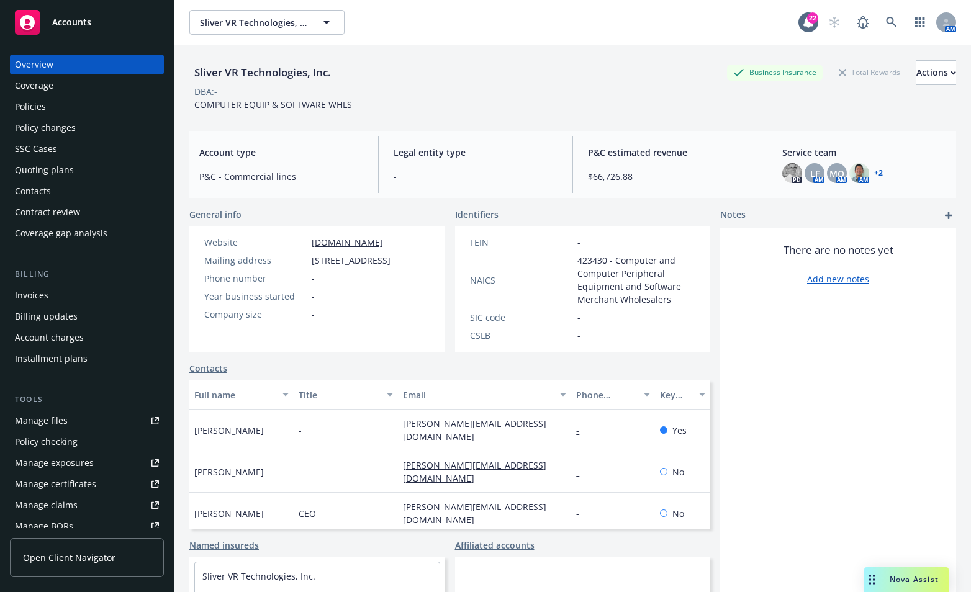
click at [37, 109] on div "Policies" at bounding box center [30, 107] width 31 height 20
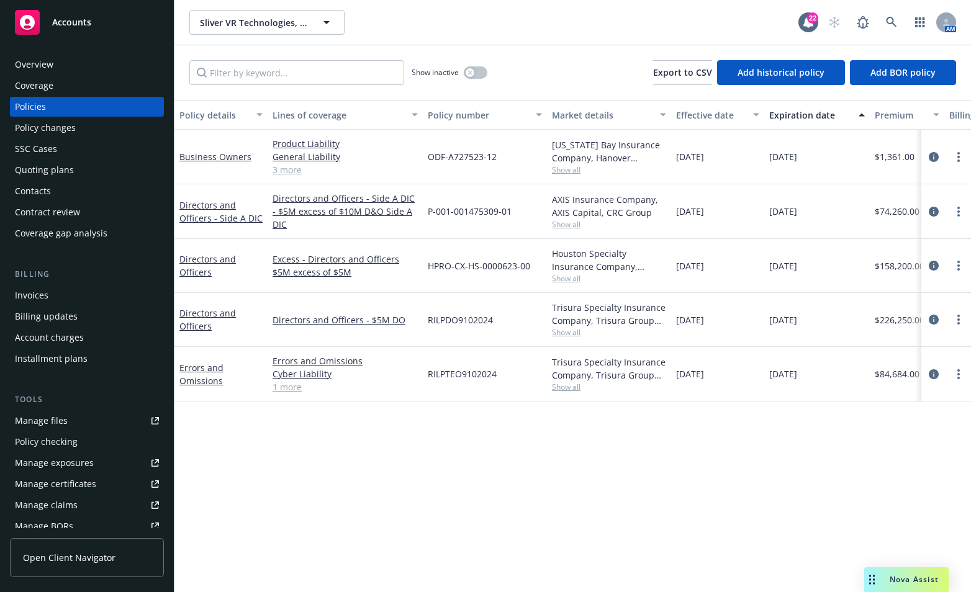
drag, startPoint x: 254, startPoint y: 573, endPoint x: 309, endPoint y: 519, distance: 76.8
click at [257, 572] on div "Policy details Lines of coverage Policy number Market details Effective date Ex…" at bounding box center [572, 346] width 796 height 492
